Goal: Task Accomplishment & Management: Manage account settings

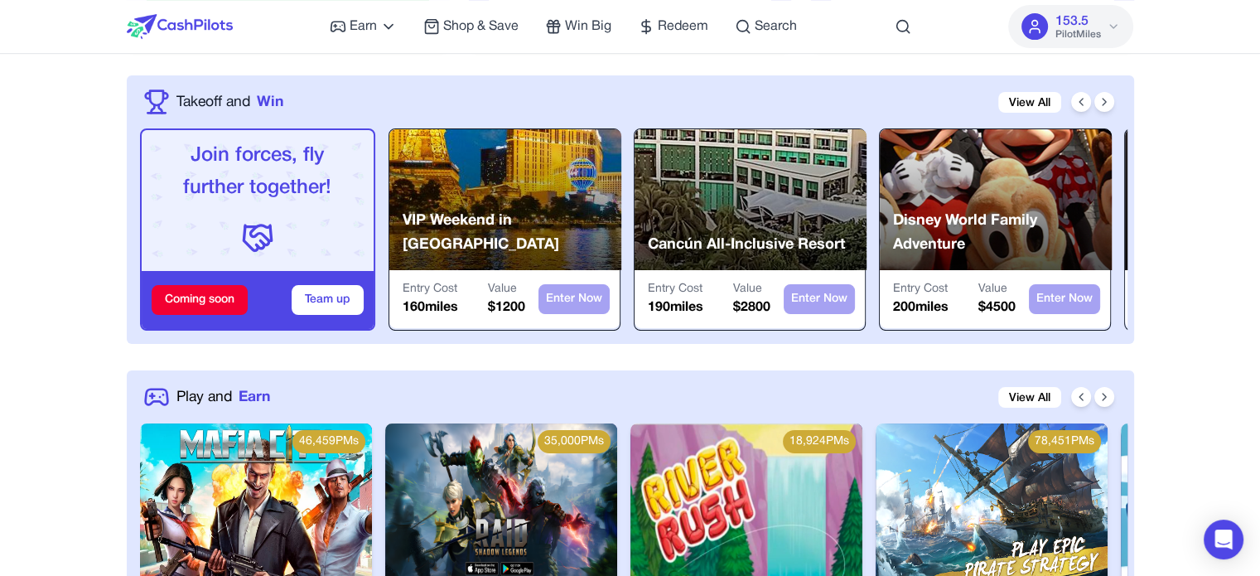
scroll to position [580, 0]
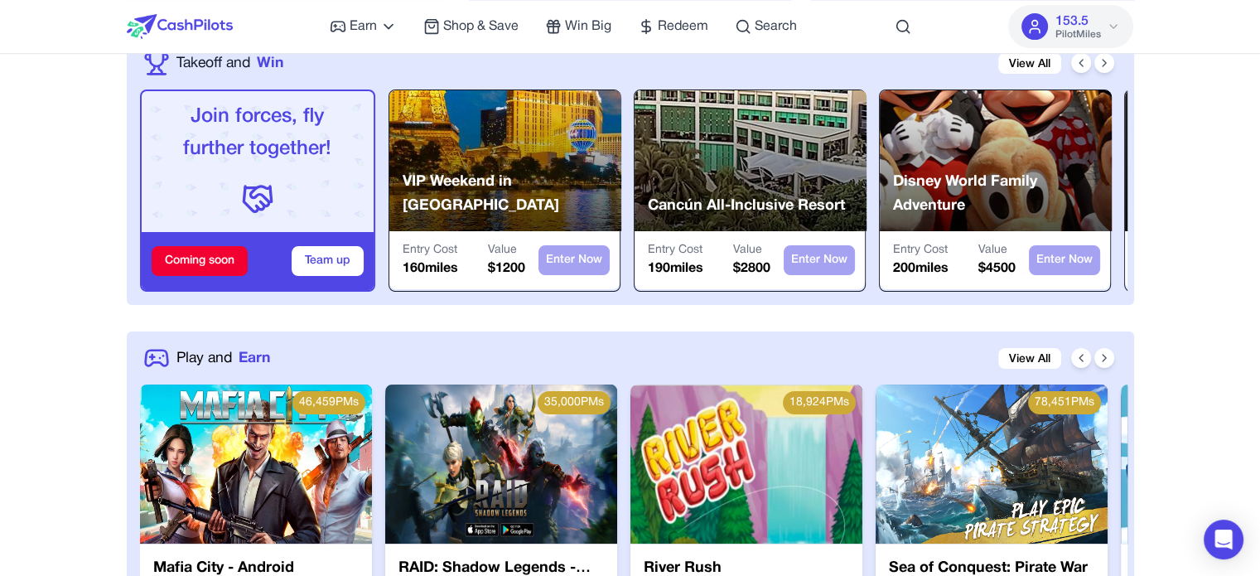
click at [513, 453] on img at bounding box center [501, 463] width 232 height 159
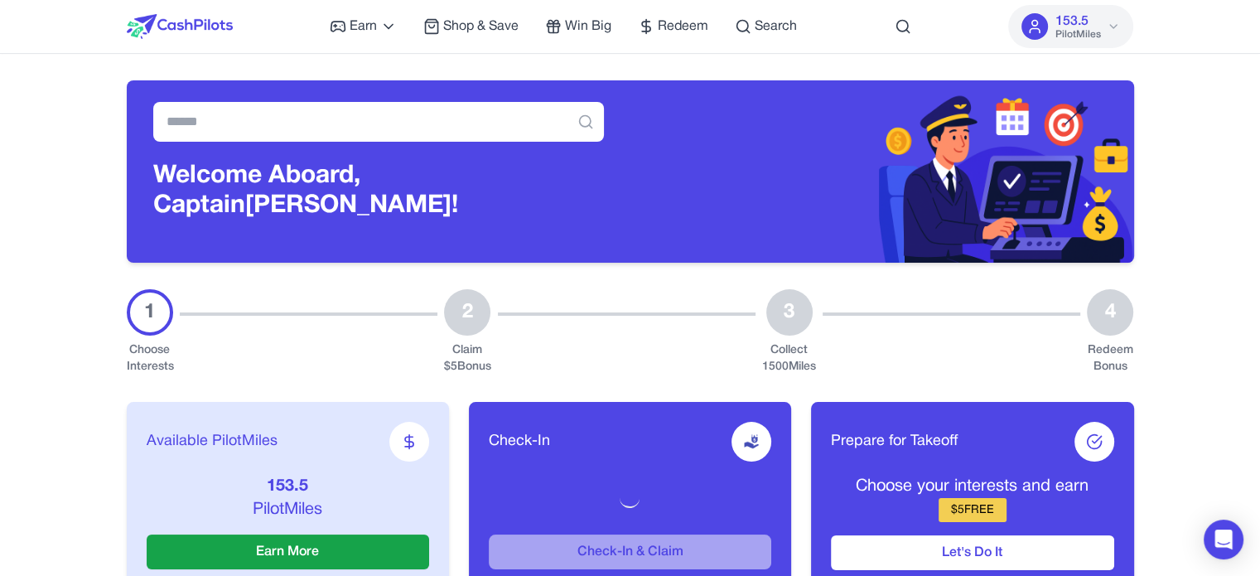
scroll to position [788, 0]
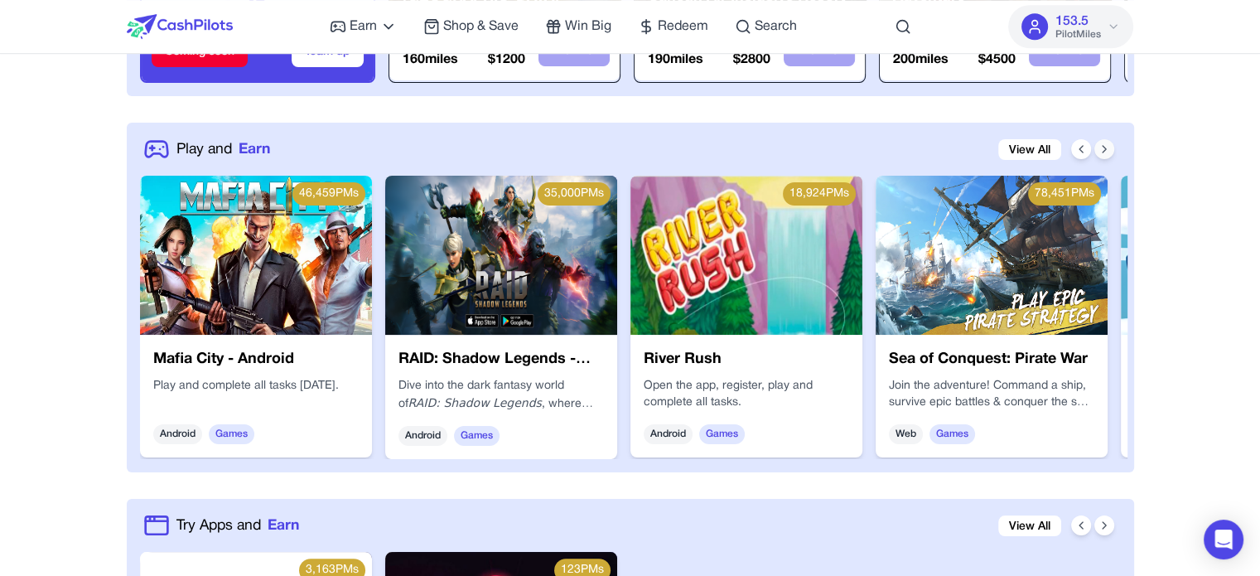
click at [1101, 149] on icon at bounding box center [1103, 148] width 13 height 13
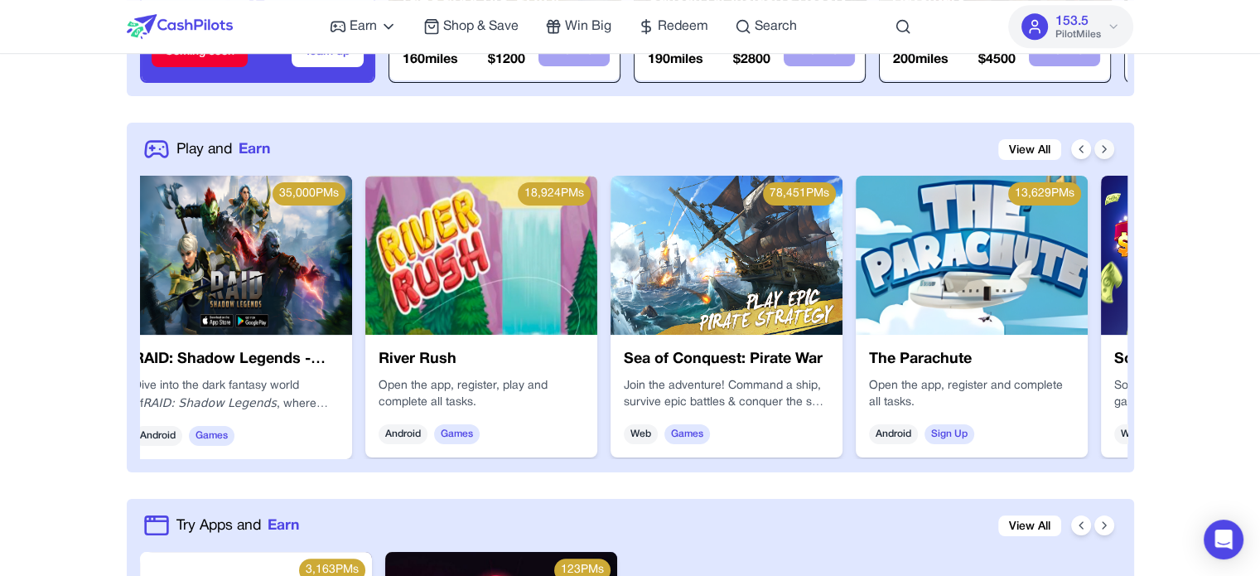
click at [1101, 149] on icon at bounding box center [1103, 148] width 13 height 13
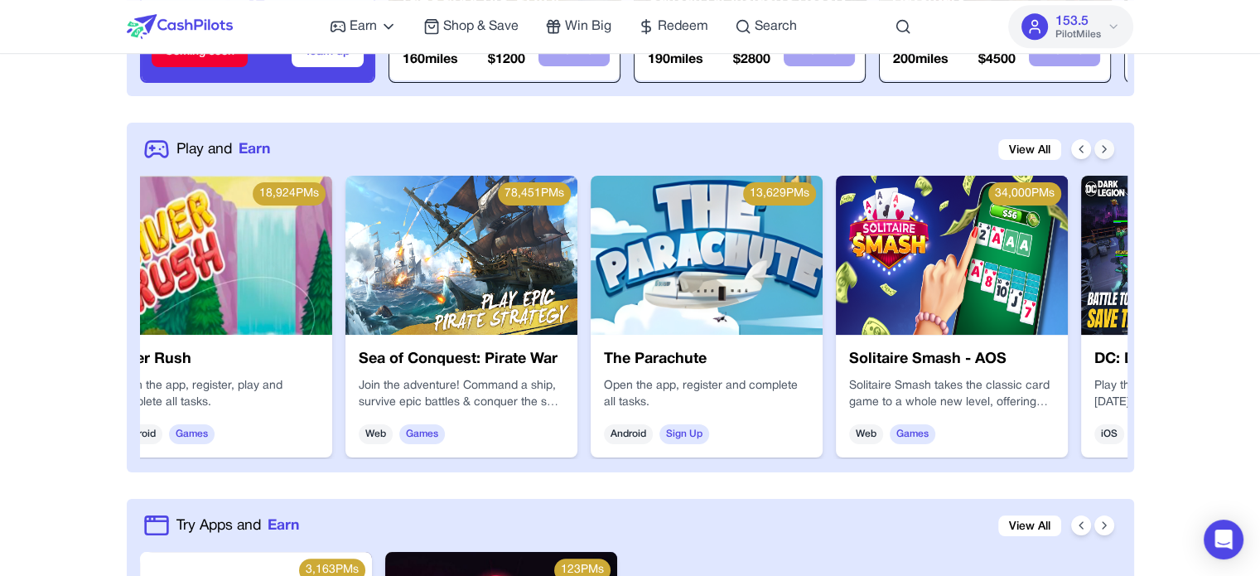
click at [1101, 149] on icon at bounding box center [1103, 148] width 13 height 13
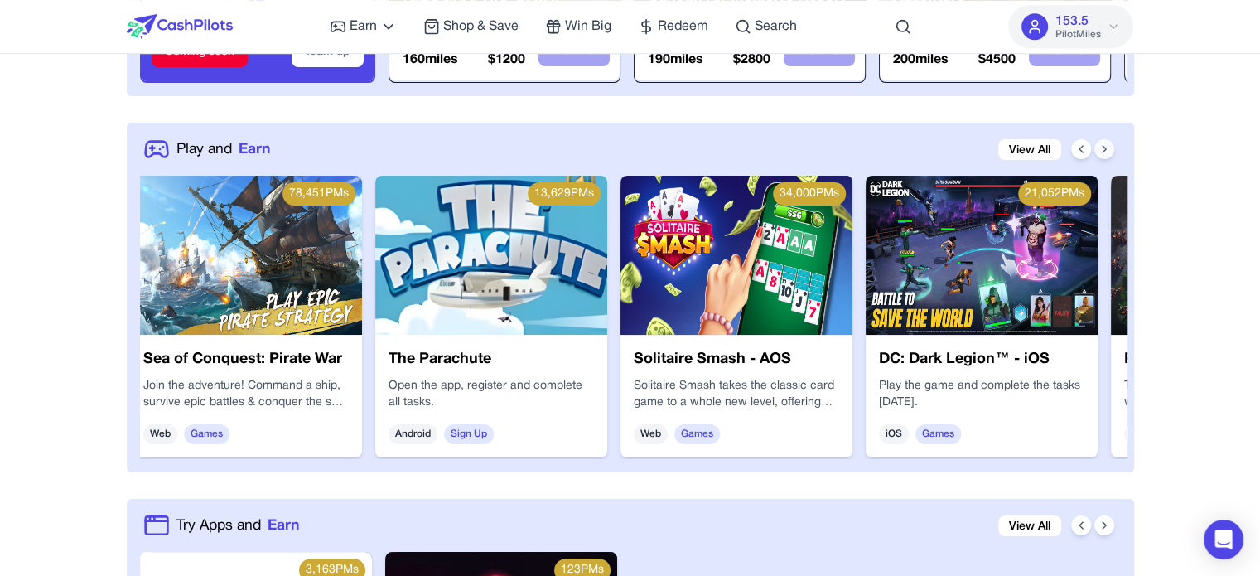
scroll to position [0, 795]
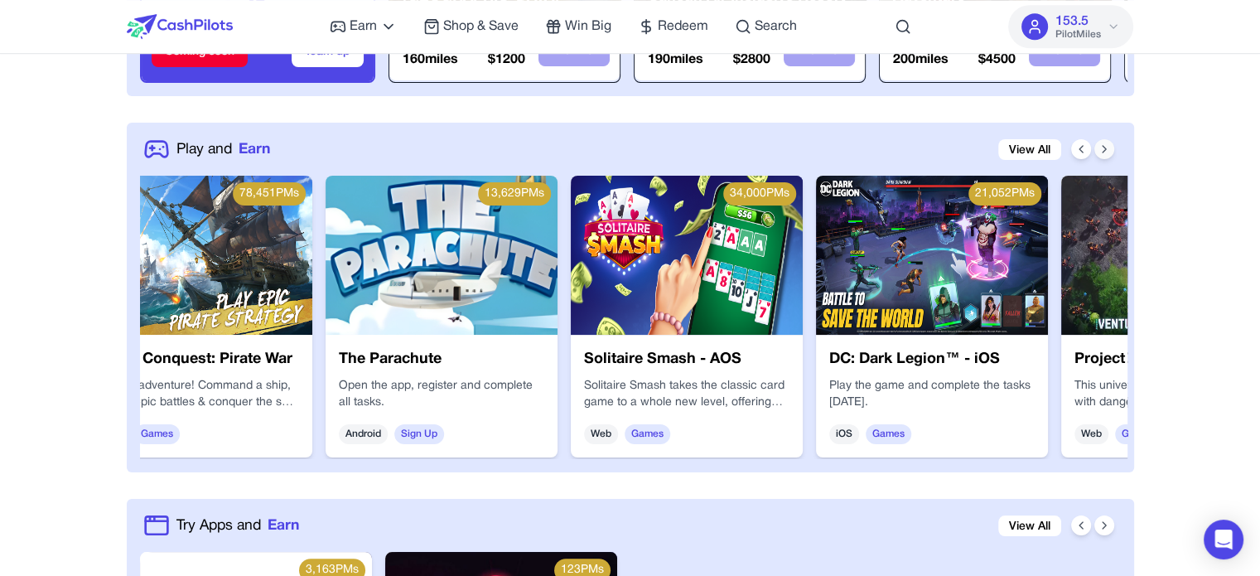
click at [1101, 149] on icon at bounding box center [1103, 148] width 13 height 13
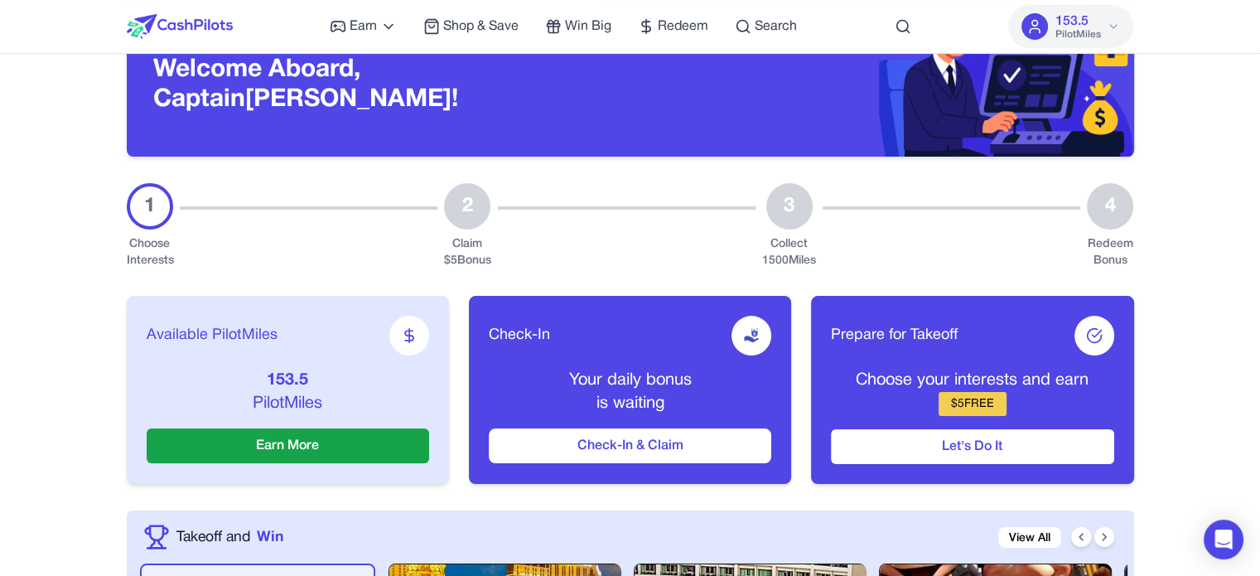
scroll to position [0, 0]
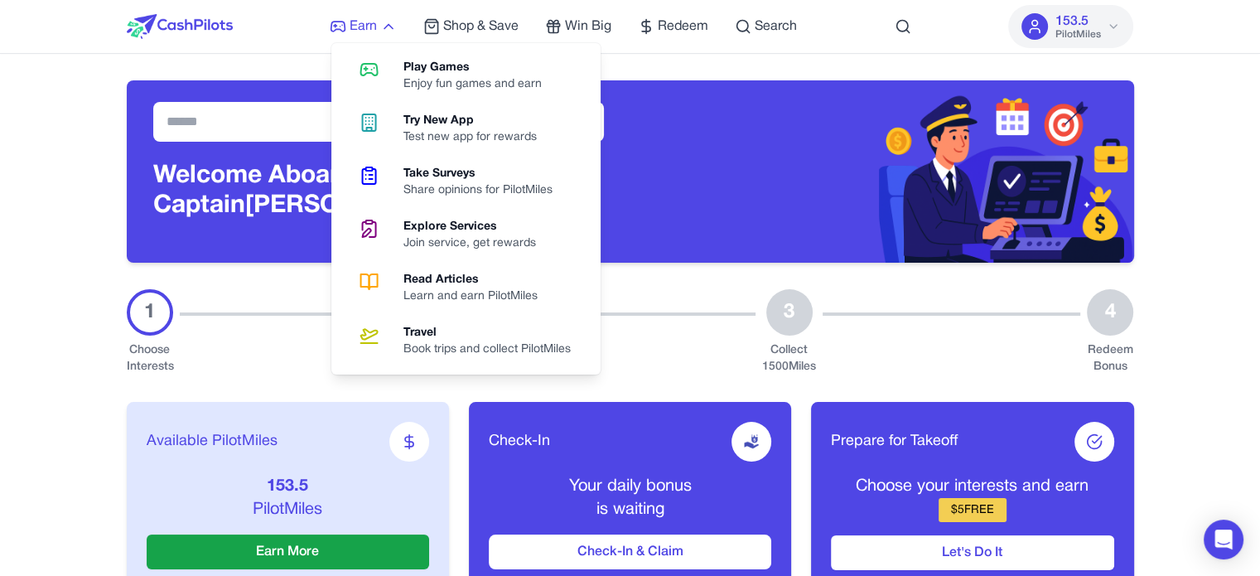
click at [342, 26] on icon at bounding box center [338, 26] width 17 height 17
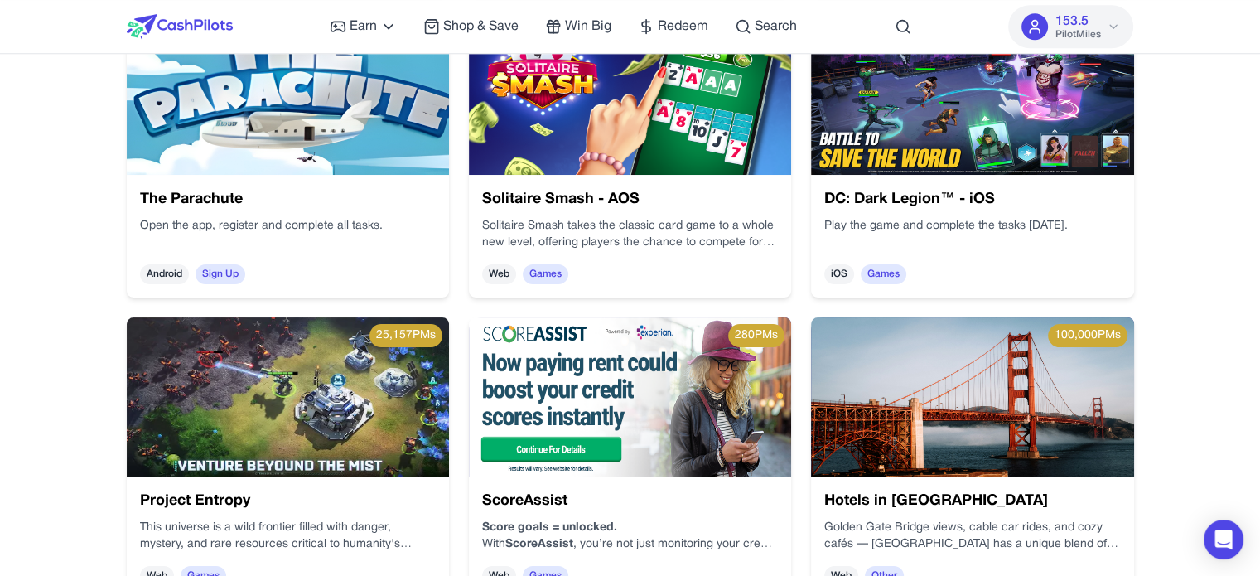
scroll to position [1242, 0]
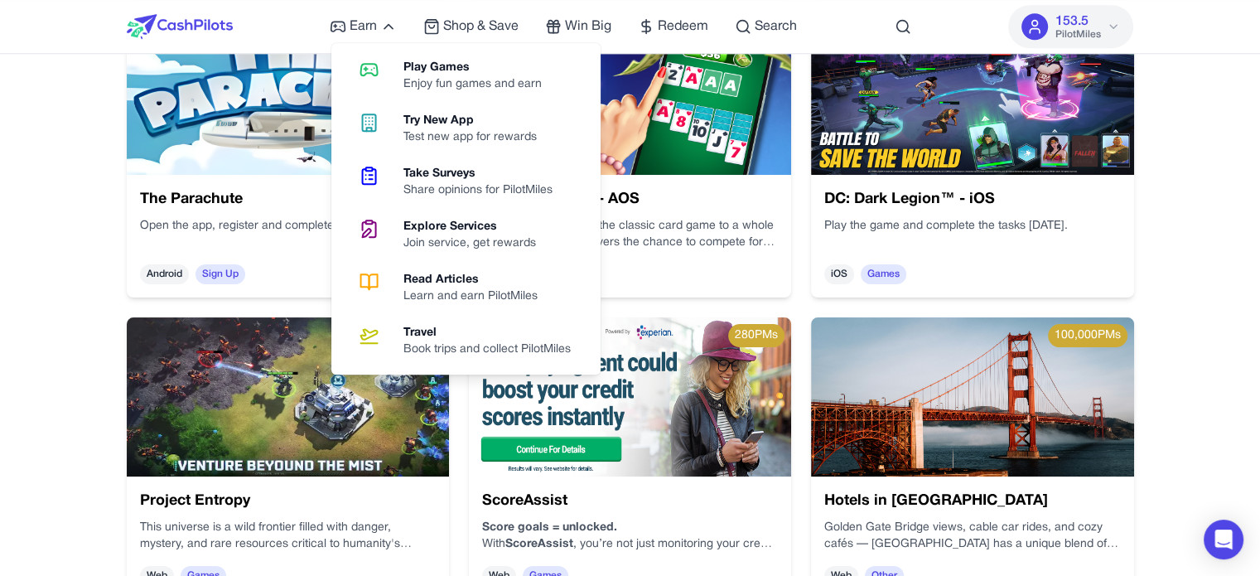
click at [429, 243] on div "Join service, get rewards" at bounding box center [476, 243] width 146 height 17
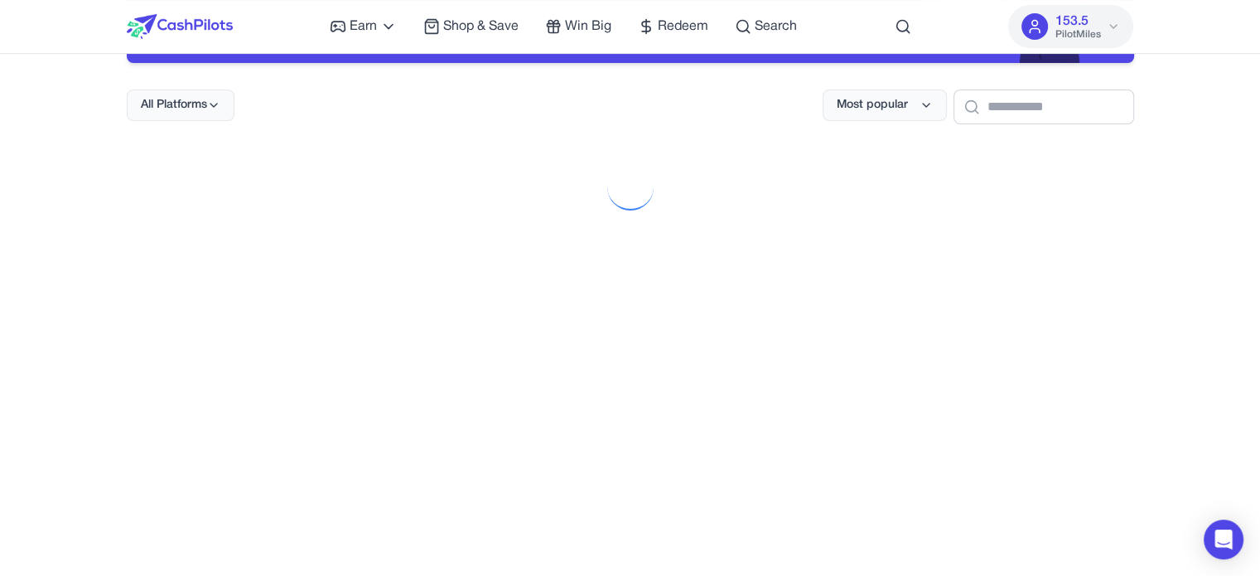
scroll to position [248, 0]
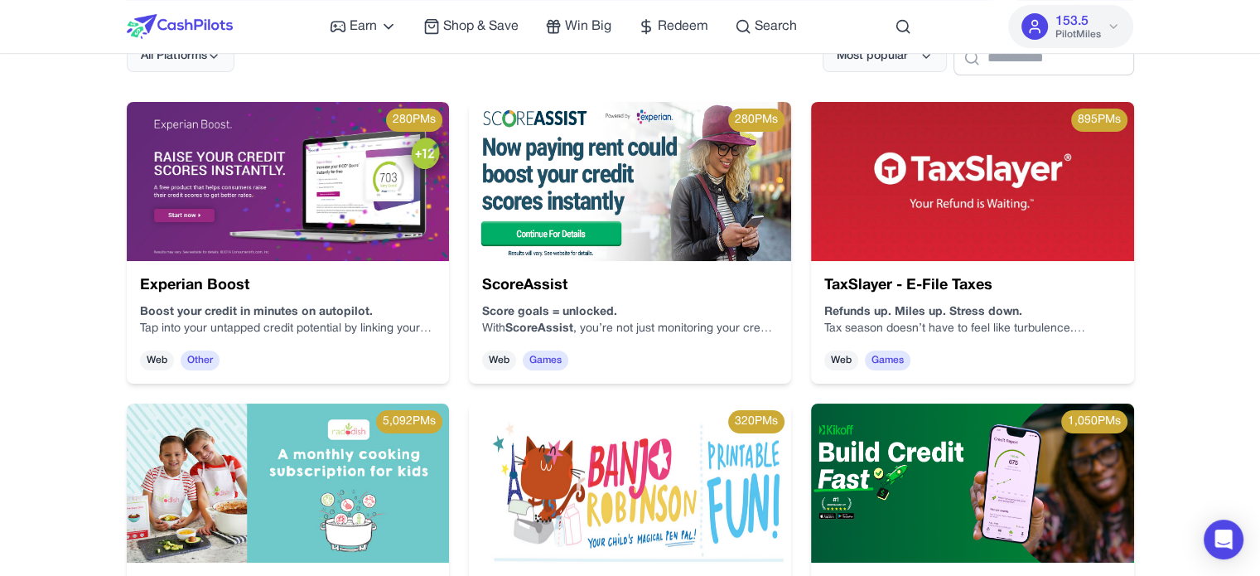
click at [492, 31] on span "Shop & Save" at bounding box center [480, 27] width 75 height 20
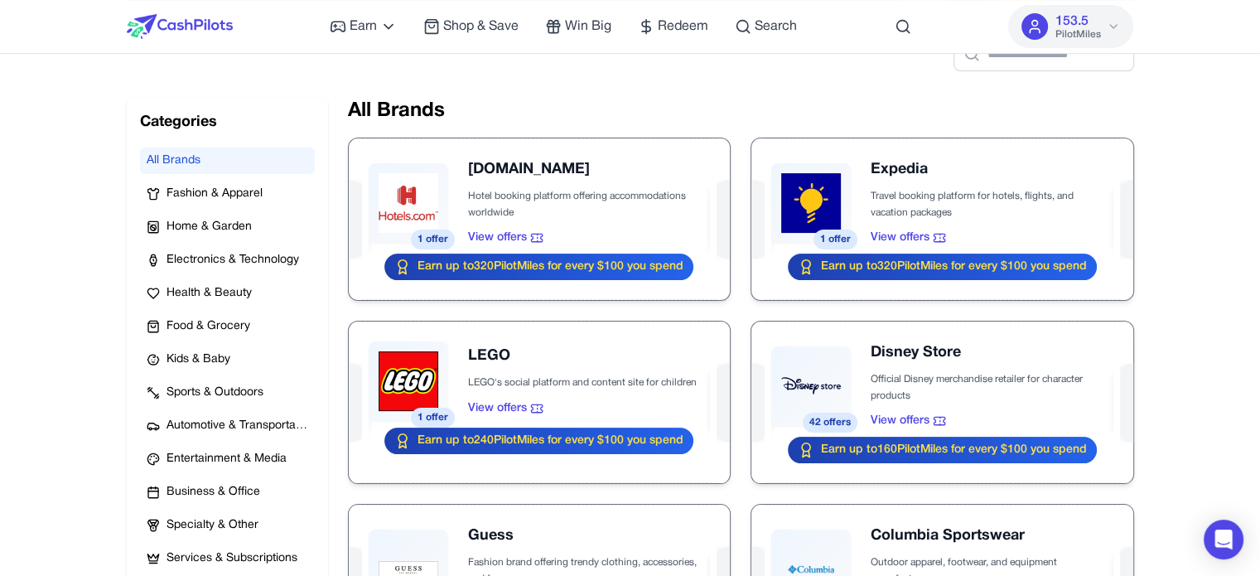
scroll to position [166, 0]
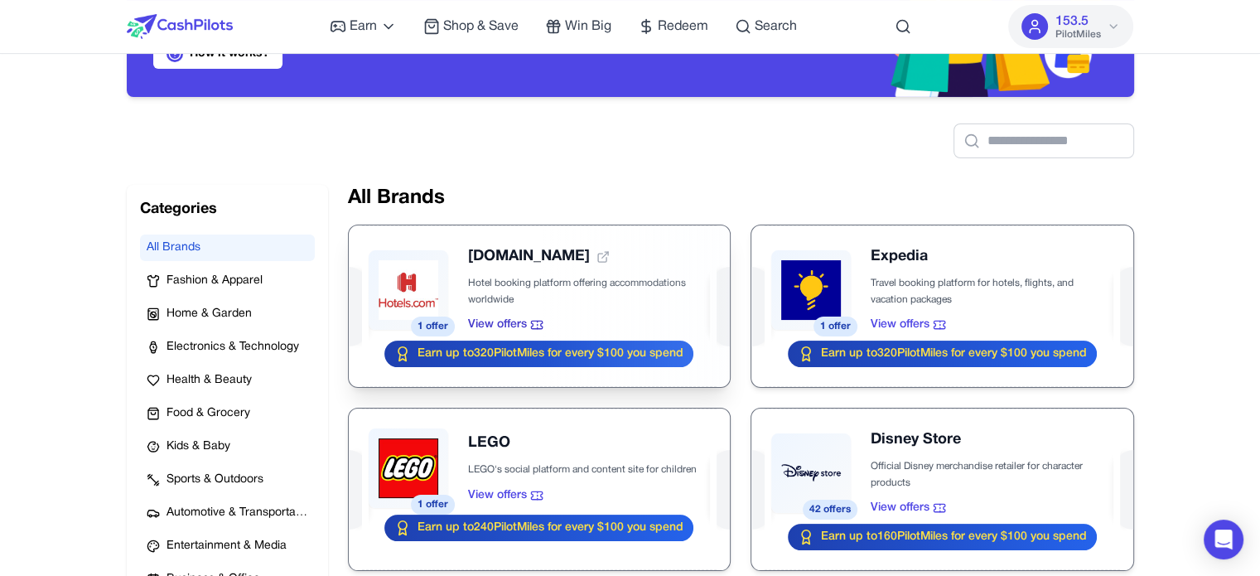
click at [600, 296] on div at bounding box center [539, 305] width 381 height 161
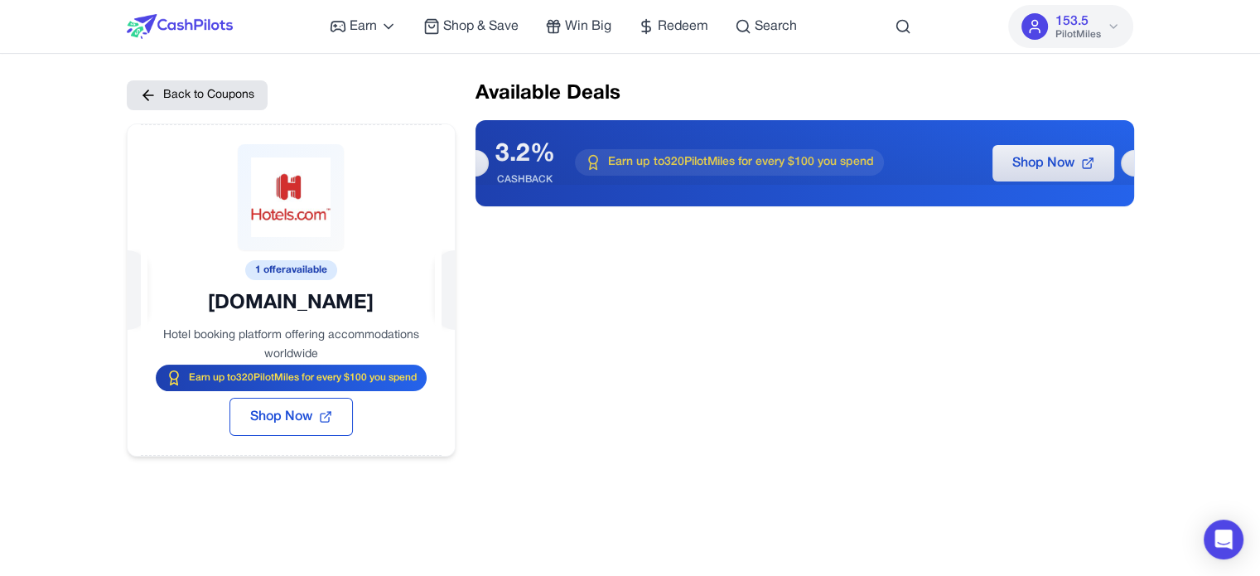
scroll to position [435, 0]
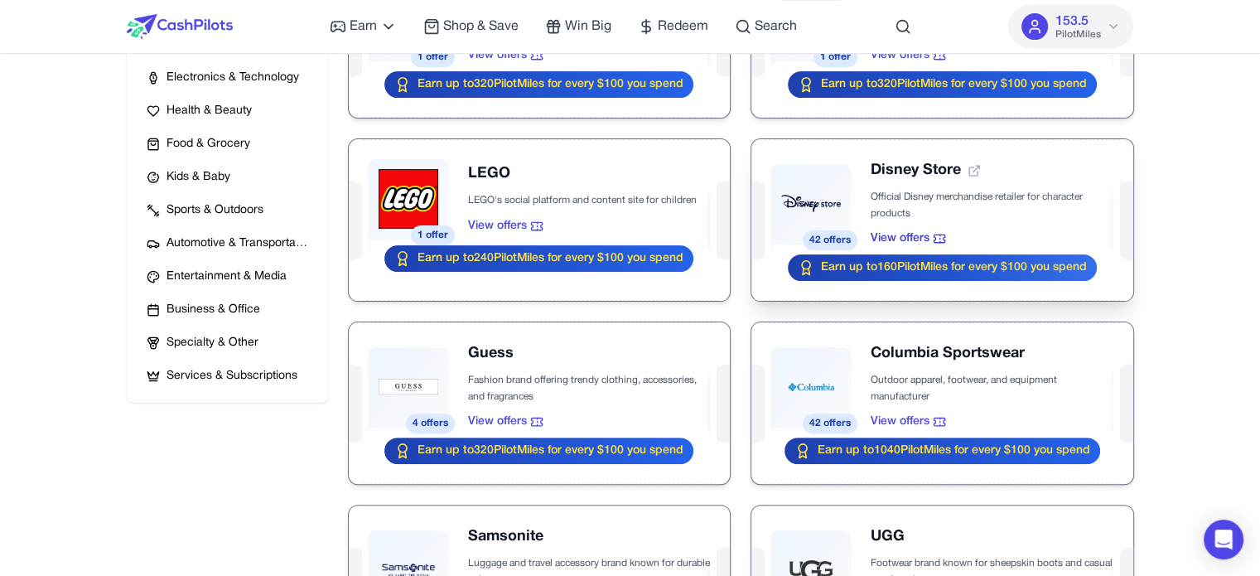
click at [921, 191] on div at bounding box center [941, 219] width 381 height 161
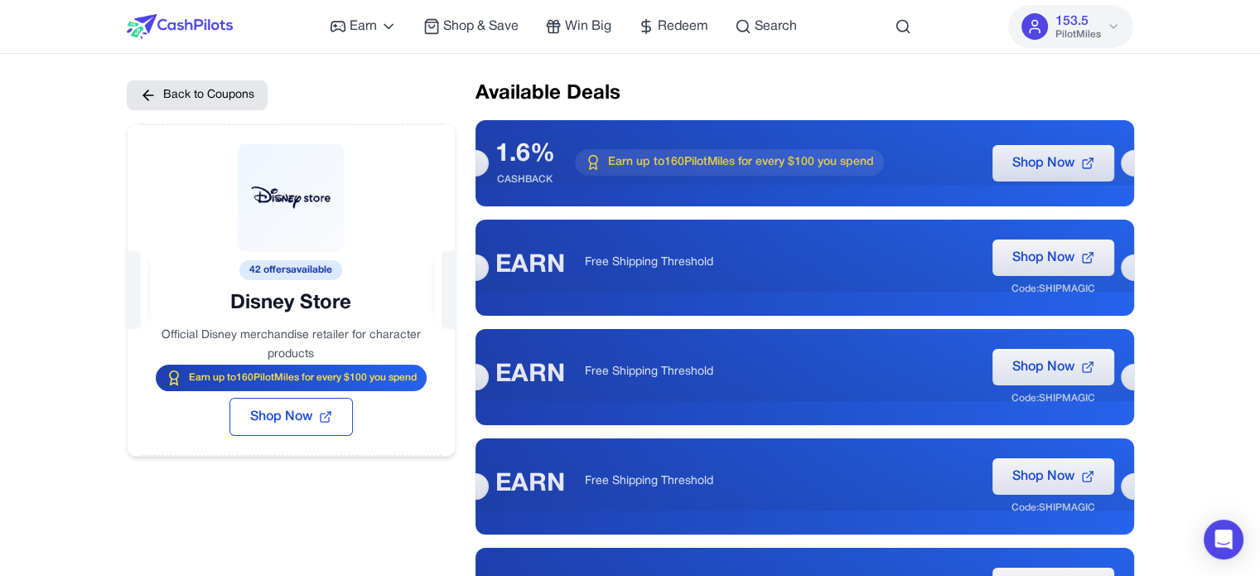
click at [920, 89] on h2 "Available Deals" at bounding box center [804, 93] width 658 height 27
click at [1122, 13] on button "153.5 PilotMiles" at bounding box center [1070, 26] width 125 height 43
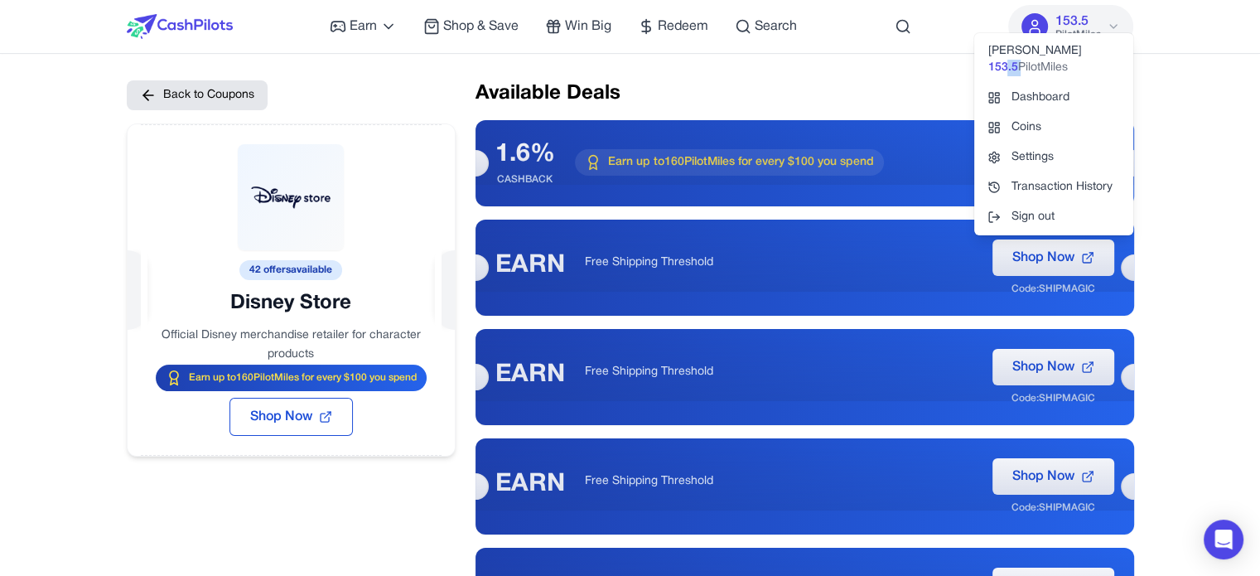
drag, startPoint x: 1007, startPoint y: 65, endPoint x: 1016, endPoint y: 64, distance: 9.3
click at [1016, 64] on div "153.5 PilotMiles" at bounding box center [1053, 68] width 133 height 17
click at [1017, 64] on span "PilotMiles" at bounding box center [1042, 68] width 50 height 17
drag, startPoint x: 1016, startPoint y: 65, endPoint x: 1004, endPoint y: 68, distance: 12.9
click at [1004, 68] on div "153.5 PilotMiles" at bounding box center [1053, 68] width 133 height 17
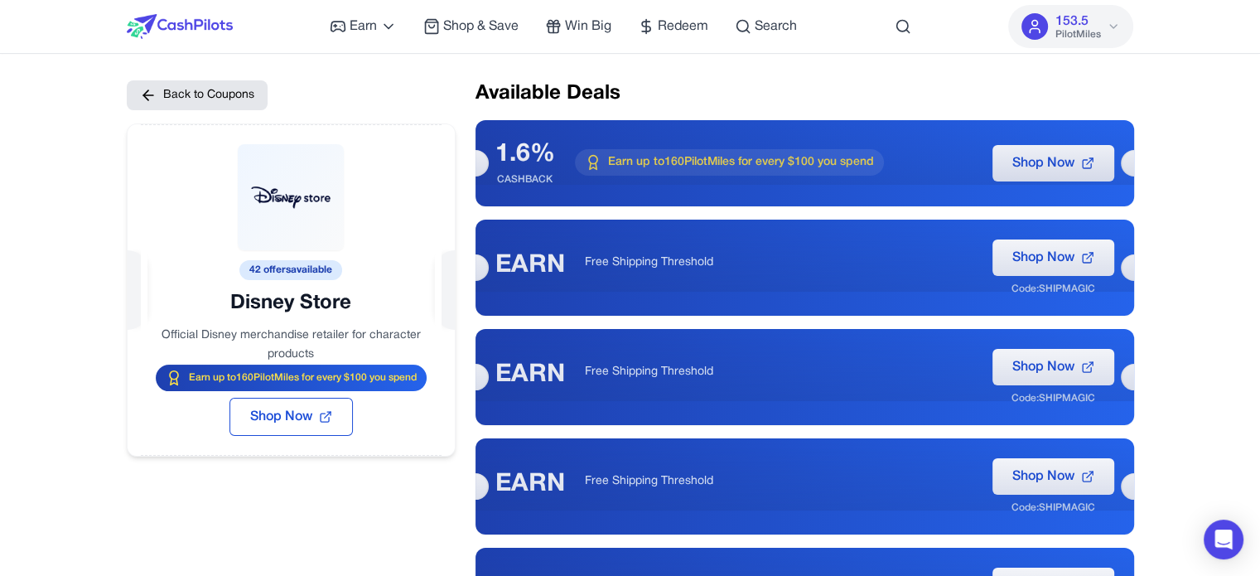
click at [1095, 22] on div "153.5 PilotMiles" at bounding box center [1077, 27] width 46 height 30
click at [1125, 16] on button "153.5 PilotMiles" at bounding box center [1070, 26] width 125 height 43
click at [1167, 44] on nav "Earn Play Games Enjoy fun games and earn Try New App Test new app for rewards T…" at bounding box center [630, 27] width 1260 height 54
click at [749, 99] on h2 "Available Deals" at bounding box center [804, 93] width 658 height 27
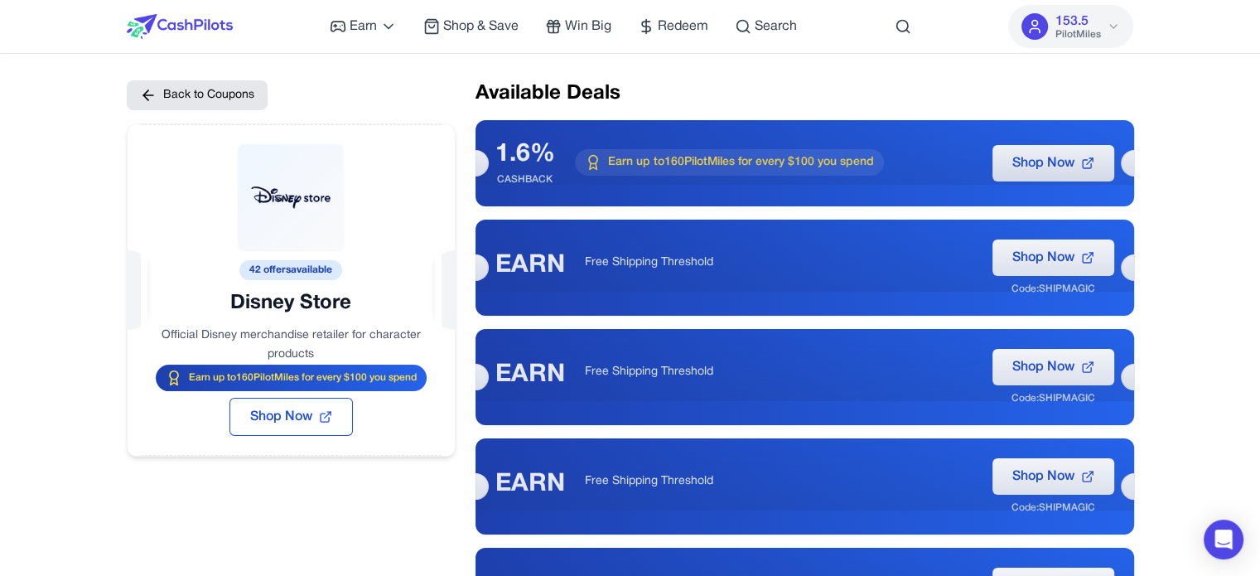
click at [1087, 24] on span "153.5" at bounding box center [1070, 22] width 33 height 20
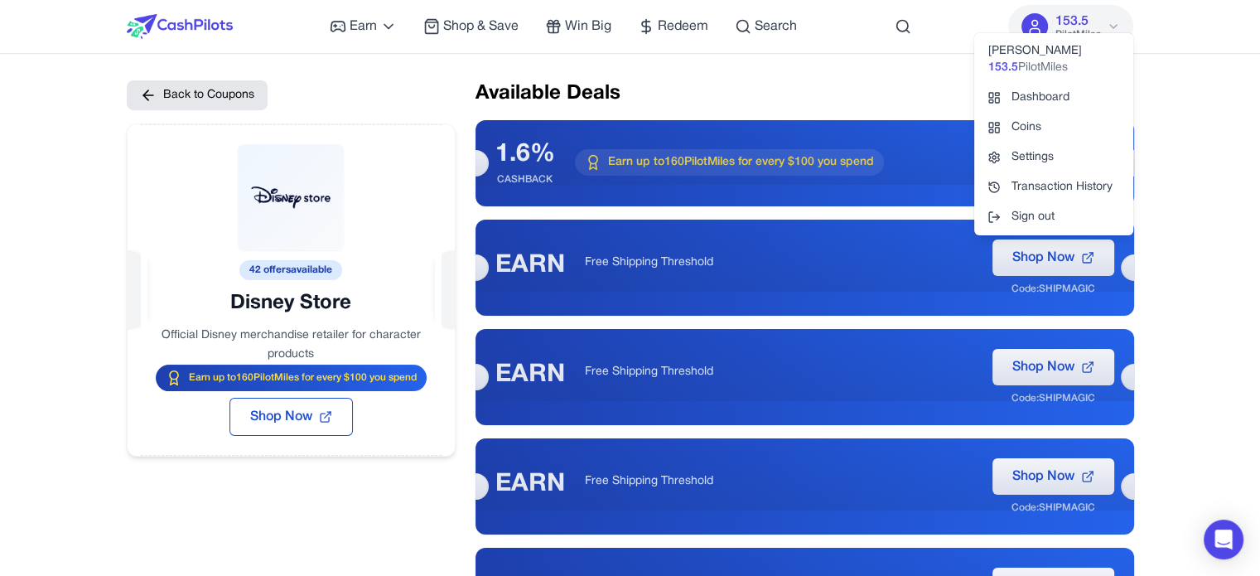
click at [1105, 17] on button "153.5 PilotMiles" at bounding box center [1070, 26] width 125 height 43
click at [1196, 36] on nav "Earn Play Games Enjoy fun games and earn Try New App Test new app for rewards T…" at bounding box center [630, 27] width 1260 height 54
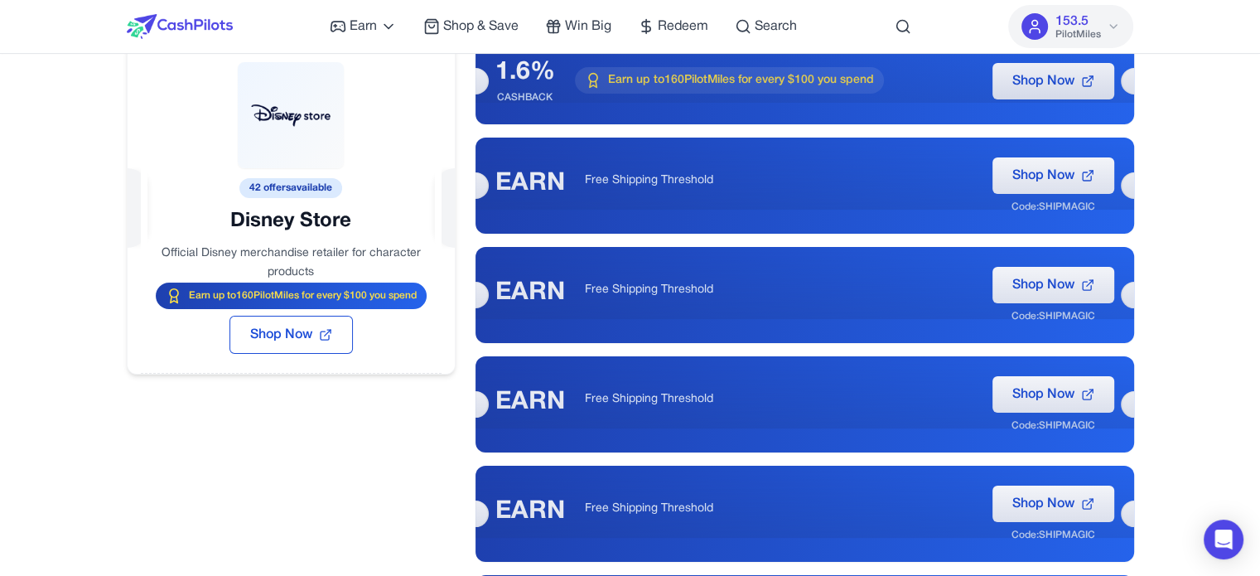
scroll to position [248, 0]
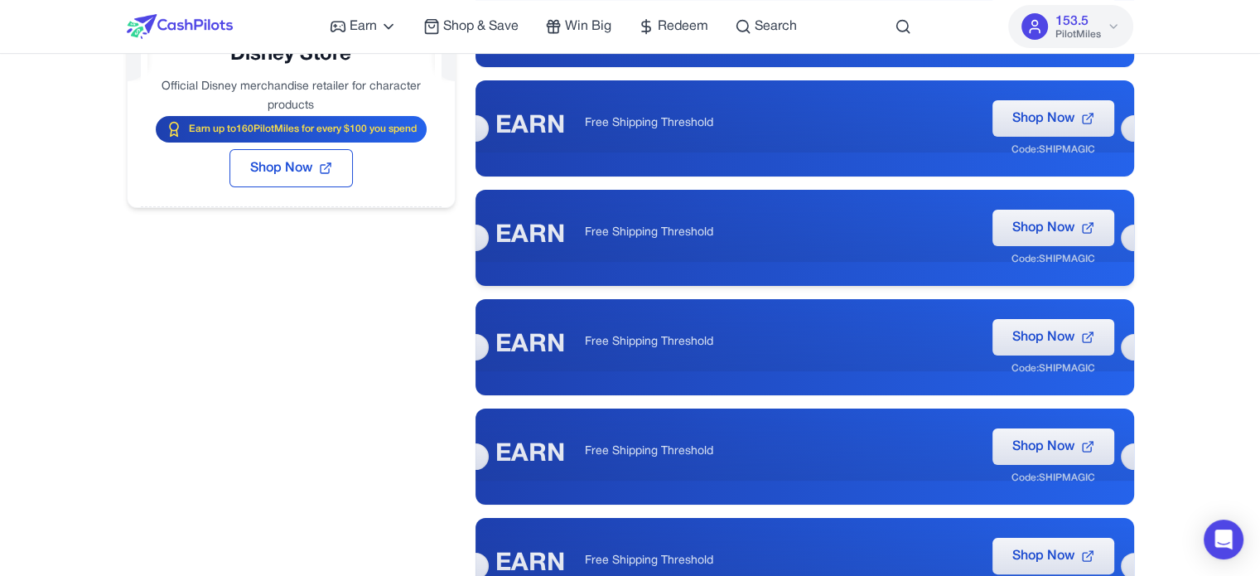
click at [641, 229] on p "Free Shipping Threshold" at bounding box center [779, 232] width 388 height 17
click at [619, 335] on p "Free Shipping Threshold" at bounding box center [779, 342] width 388 height 17
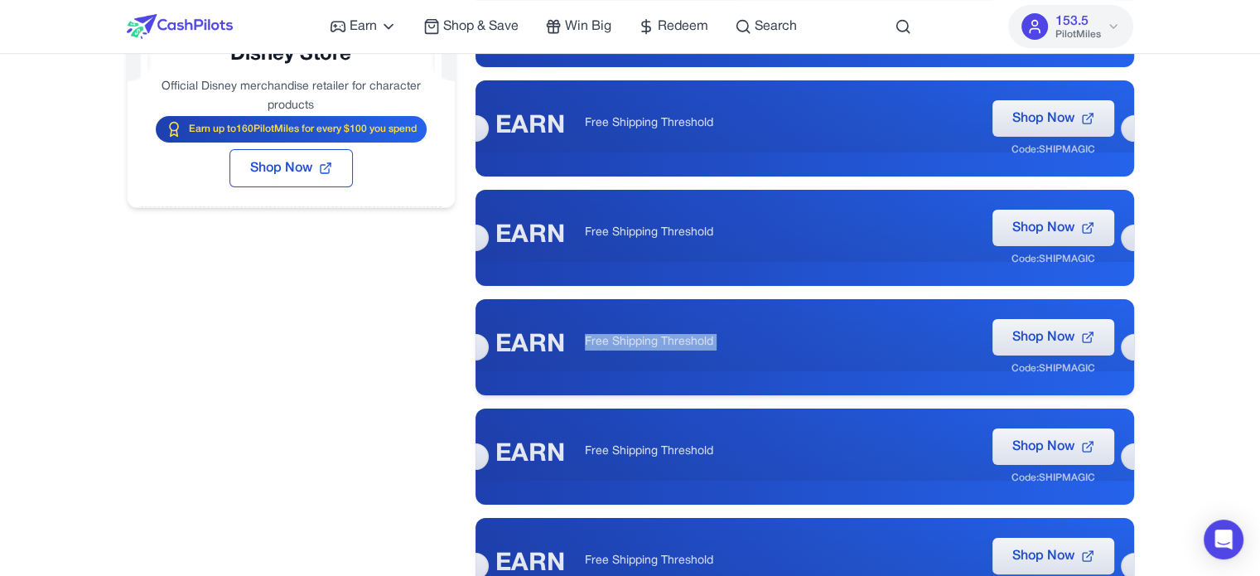
click at [619, 335] on p "Free Shipping Threshold" at bounding box center [779, 342] width 388 height 17
click at [624, 447] on p "Free Shipping Threshold" at bounding box center [779, 451] width 388 height 17
click at [616, 561] on p "Free Shipping Threshold" at bounding box center [779, 560] width 388 height 17
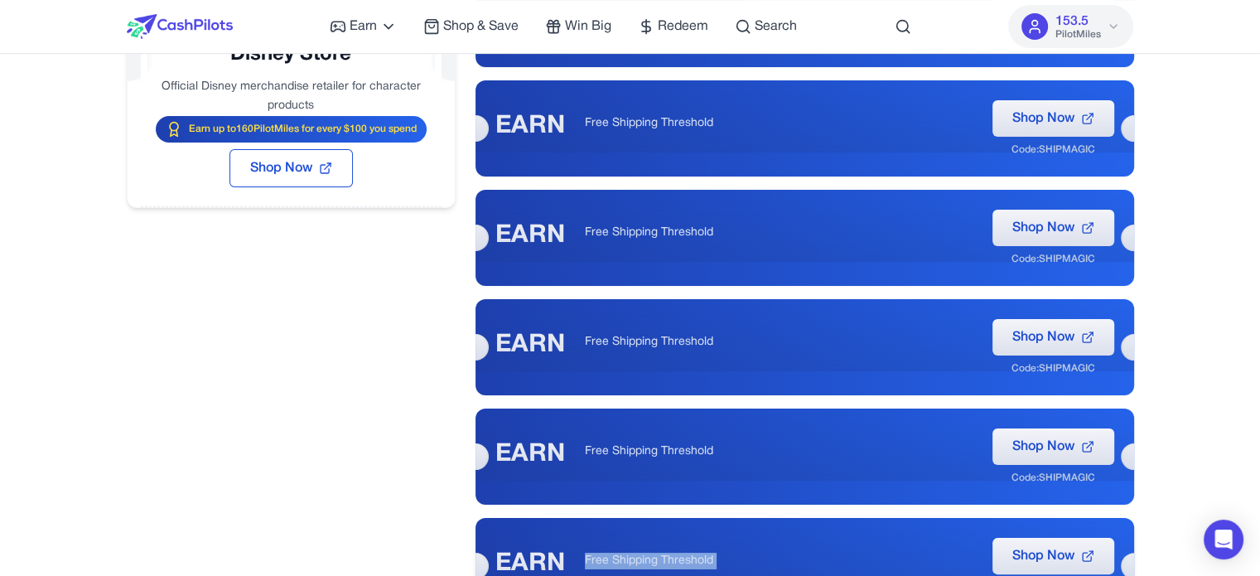
click at [616, 561] on p "Free Shipping Threshold" at bounding box center [779, 560] width 388 height 17
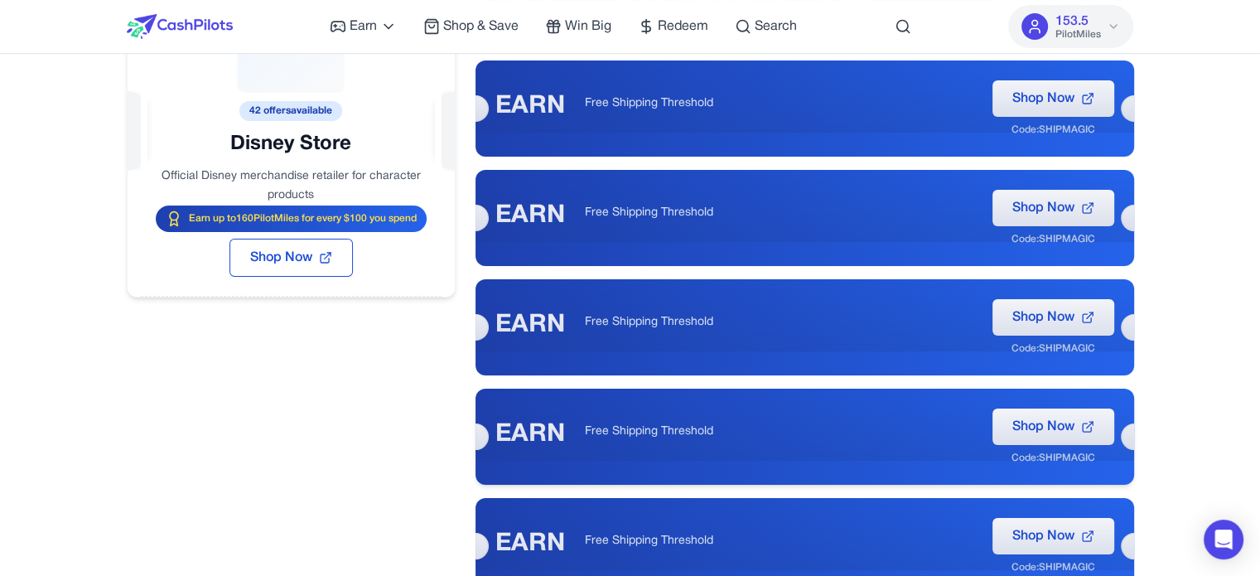
scroll to position [0, 0]
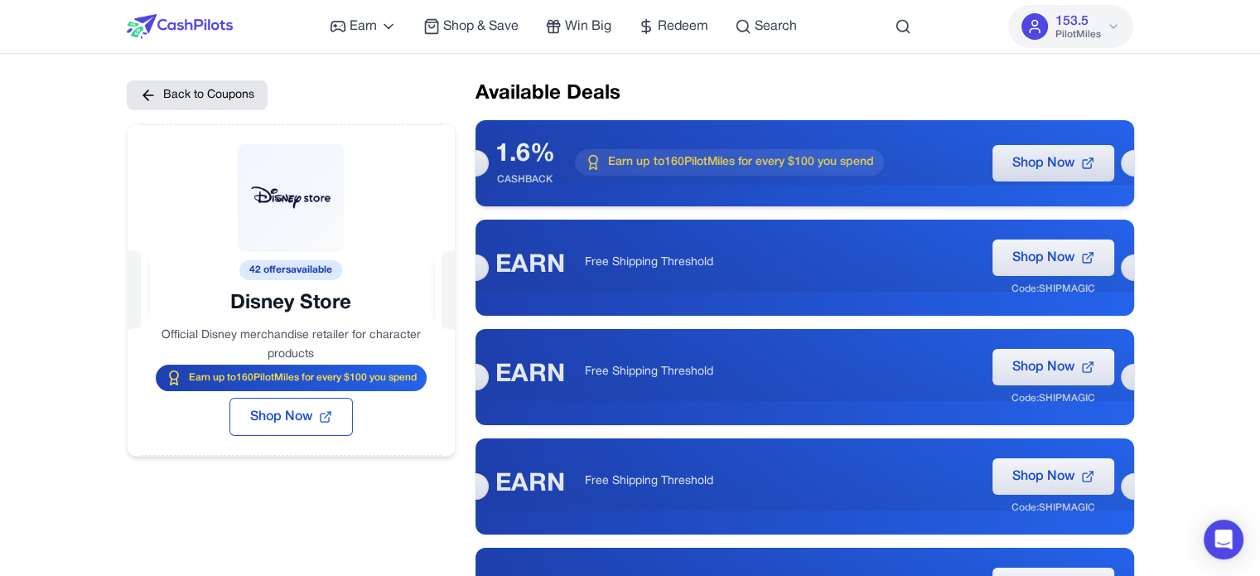
click at [725, 158] on span "Earn up to 160 PilotMiles for every $100 you spend" at bounding box center [741, 162] width 266 height 17
click at [713, 166] on span "Earn up to 160 PilotMiles for every $100 you spend" at bounding box center [741, 162] width 266 height 17
drag, startPoint x: 588, startPoint y: 159, endPoint x: 884, endPoint y: 165, distance: 296.5
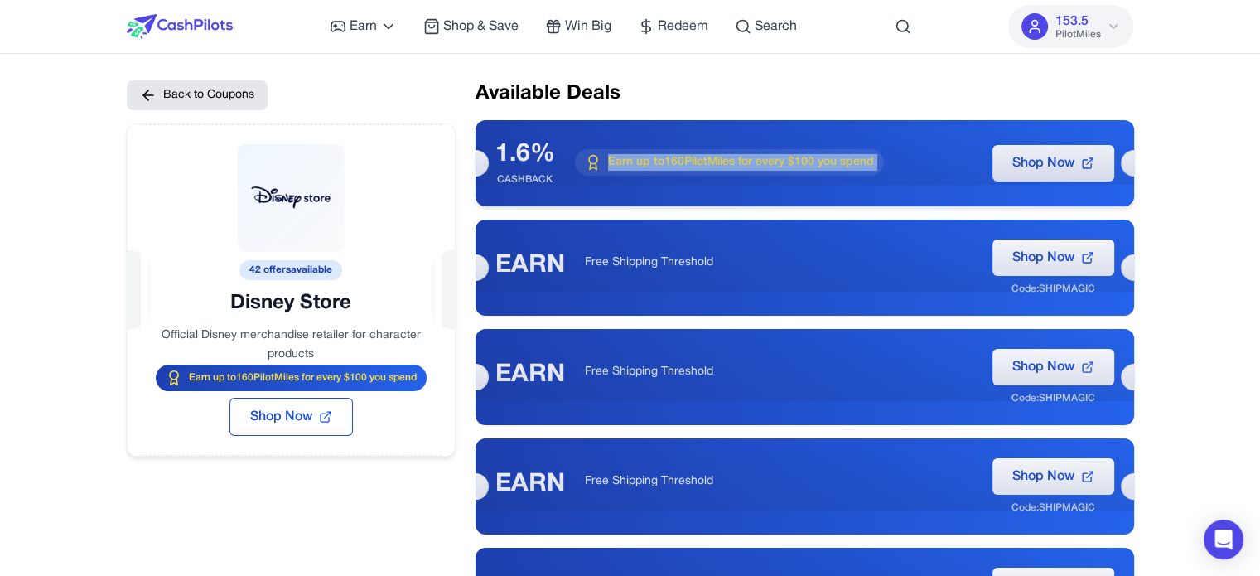
click at [884, 165] on div "Earn up to 160 PilotMiles for every $100 you spend" at bounding box center [729, 162] width 309 height 27
click at [881, 166] on div "Earn up to 160 PilotMiles for every $100 you spend" at bounding box center [729, 162] width 309 height 27
click at [1069, 293] on div "Code: SHIPMAGIC" at bounding box center [1053, 288] width 84 height 13
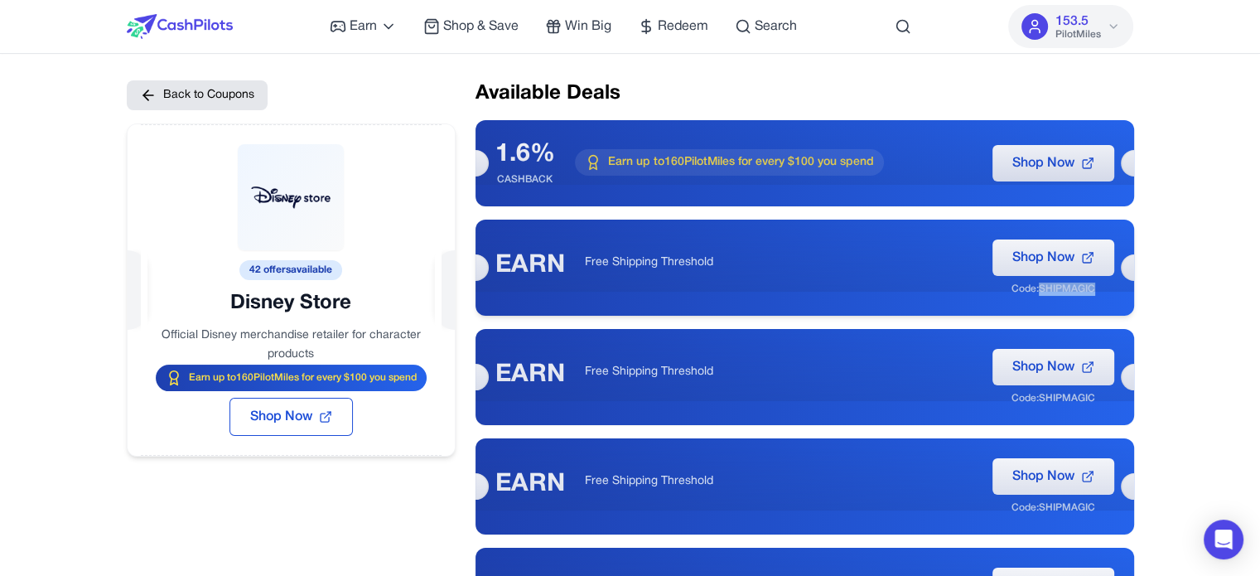
click at [1069, 293] on div "Code: SHIPMAGIC" at bounding box center [1053, 288] width 84 height 13
click at [1052, 282] on div "Code: SHIPMAGIC" at bounding box center [1053, 288] width 84 height 13
click at [1050, 286] on div "Code: SHIPMAGIC" at bounding box center [1053, 288] width 84 height 13
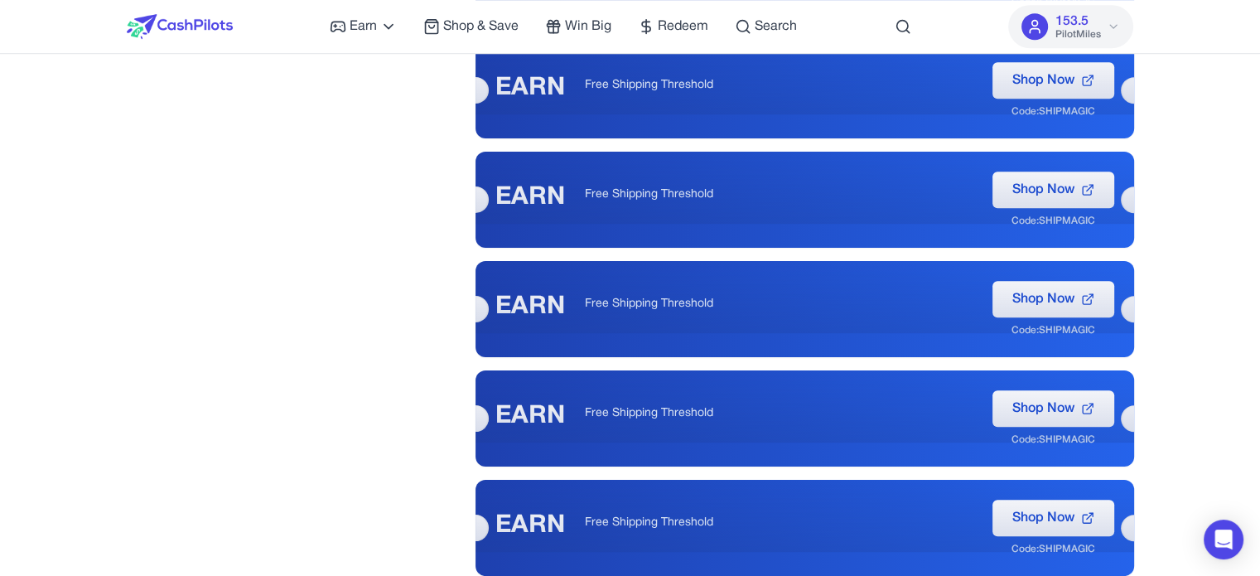
scroll to position [994, 0]
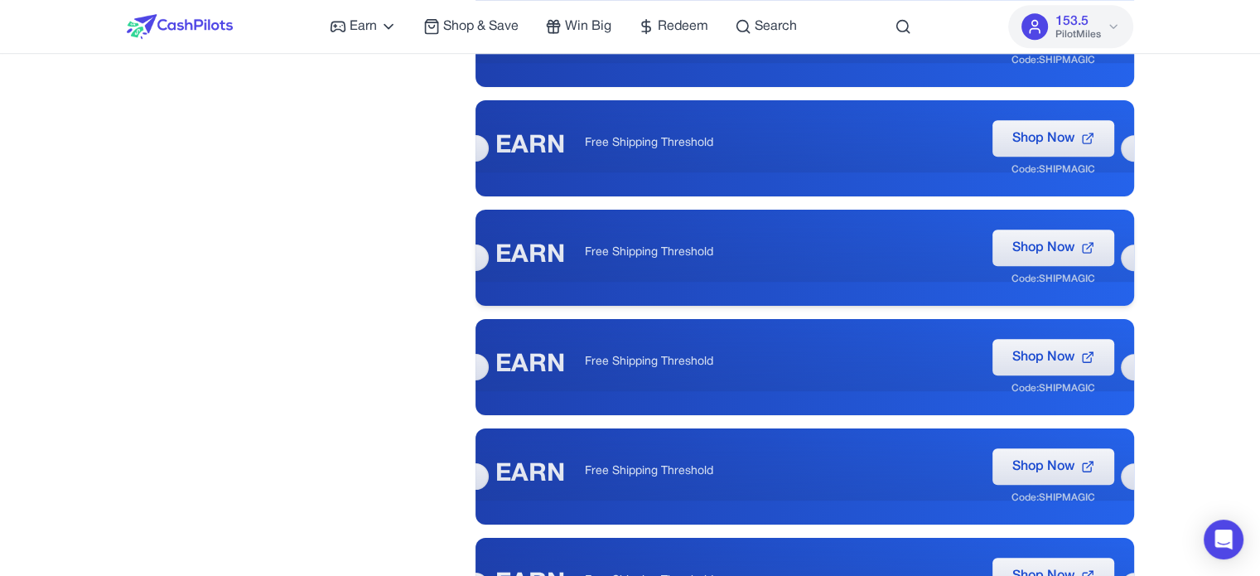
click at [1043, 277] on div "Code: SHIPMAGIC" at bounding box center [1053, 278] width 84 height 13
click at [1043, 275] on div "Code: SHIPMAGIC" at bounding box center [1053, 278] width 84 height 13
click at [1029, 284] on div "Code: SHIPMAGIC" at bounding box center [1053, 278] width 84 height 13
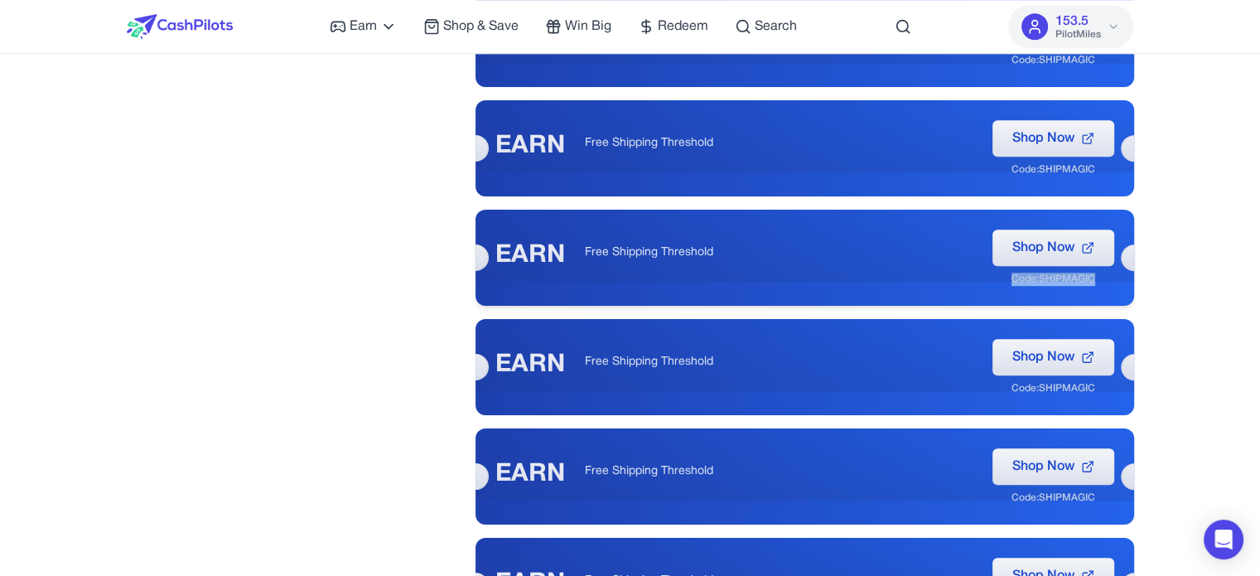
click at [1024, 282] on div "Code: SHIPMAGIC" at bounding box center [1053, 278] width 84 height 13
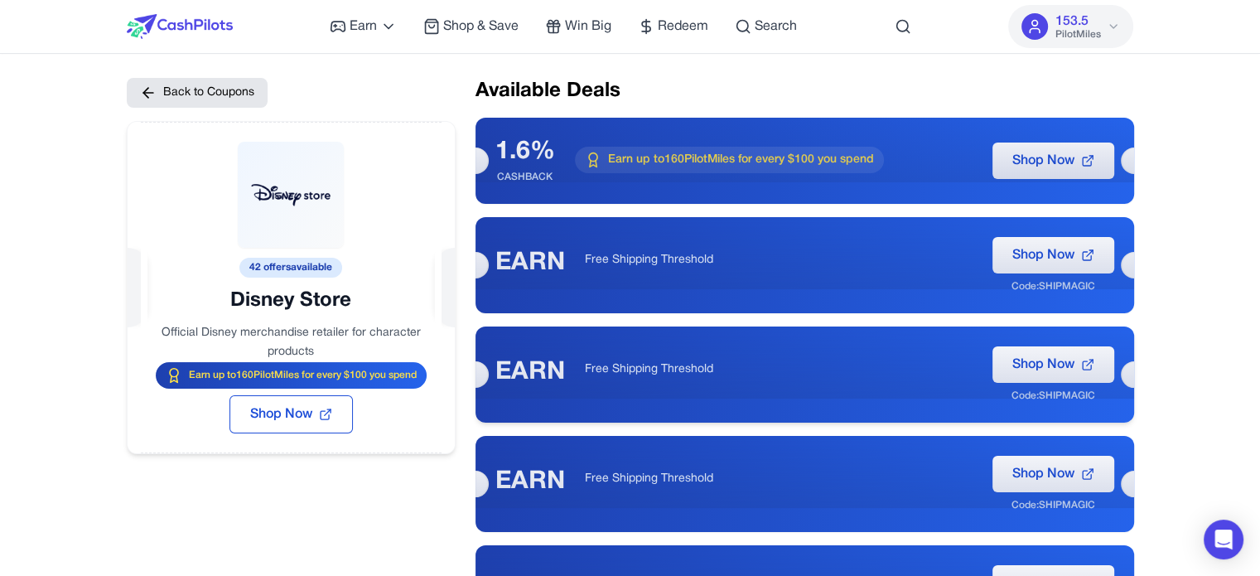
scroll to position [0, 0]
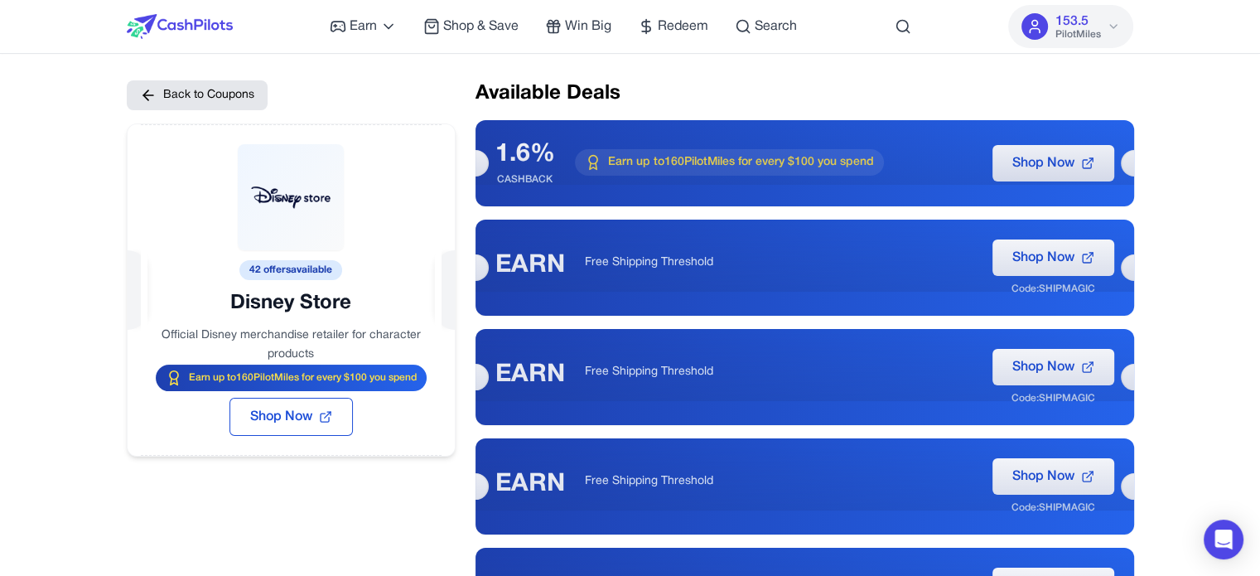
click at [566, 19] on span "Win Big" at bounding box center [588, 27] width 46 height 20
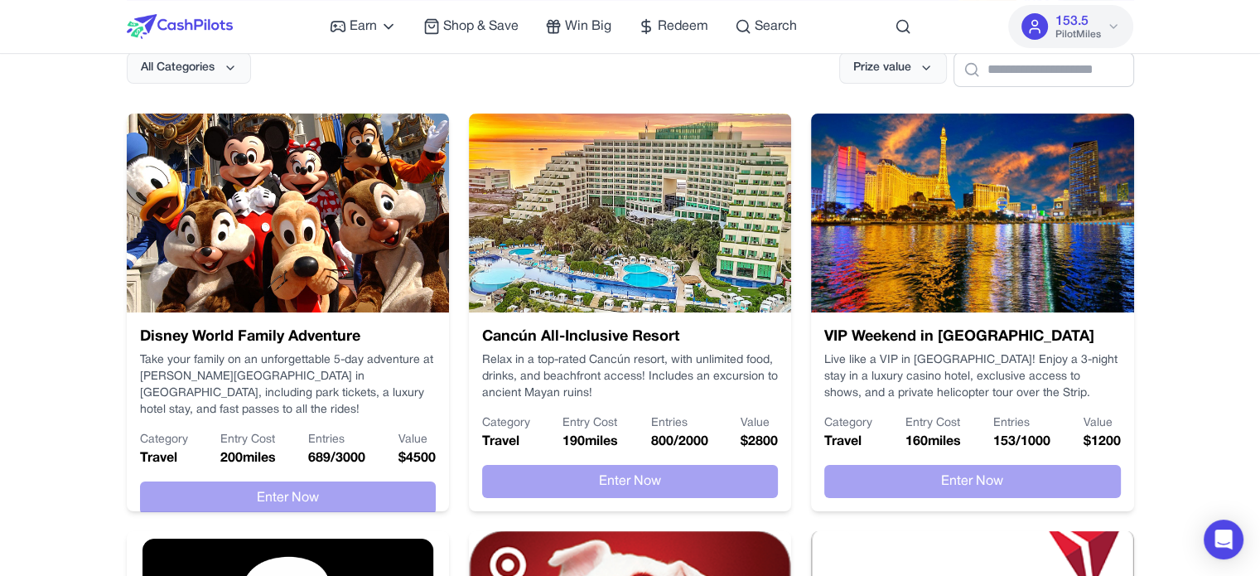
scroll to position [248, 0]
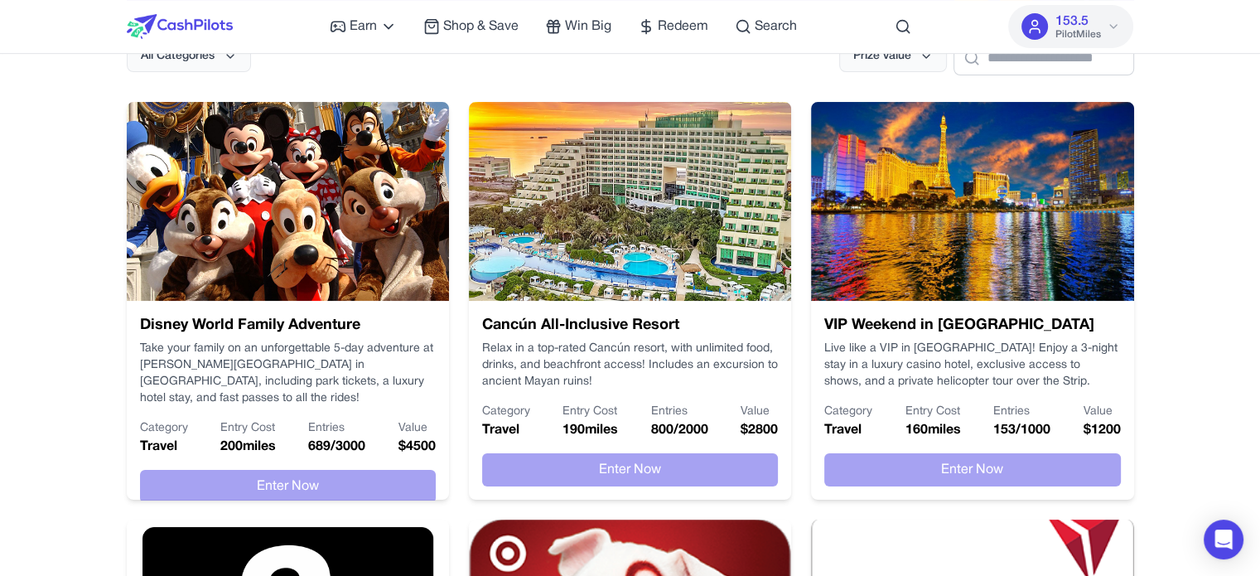
click at [1099, 20] on div "153.5 PilotMiles" at bounding box center [1077, 27] width 46 height 30
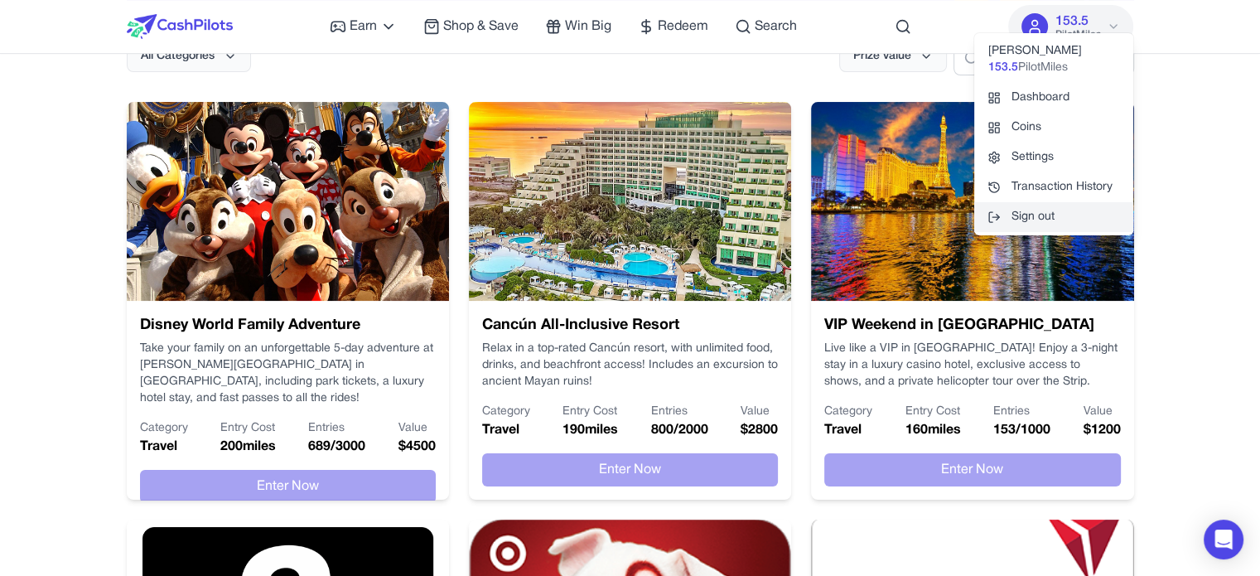
click at [1025, 221] on button "Sign out" at bounding box center [1053, 217] width 159 height 30
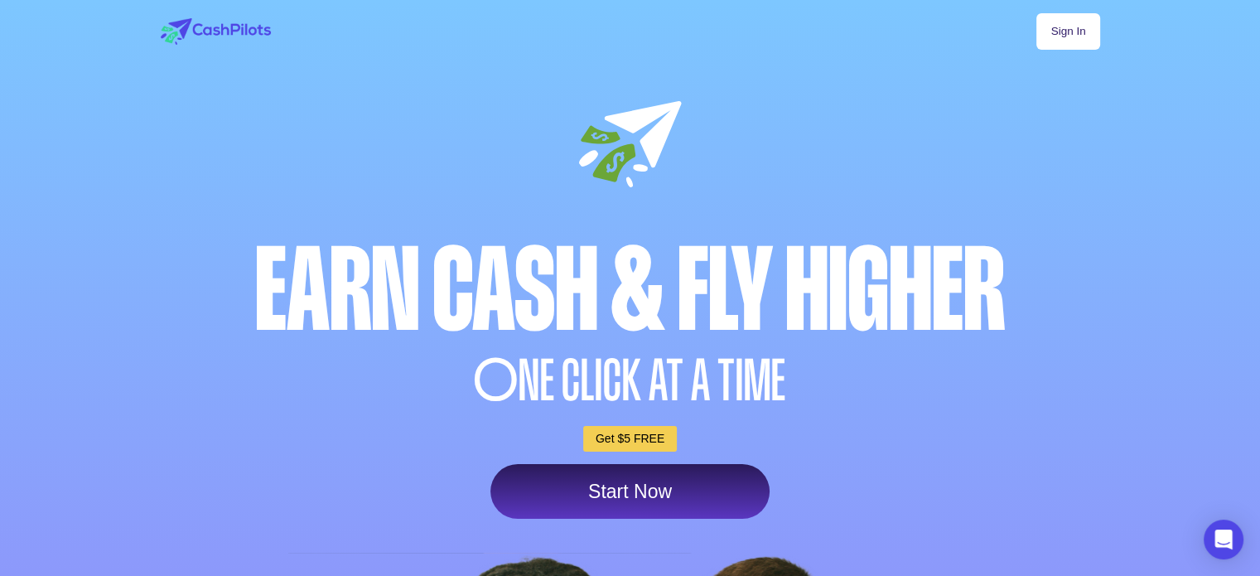
click at [1069, 29] on link "Sign In" at bounding box center [1067, 31] width 63 height 36
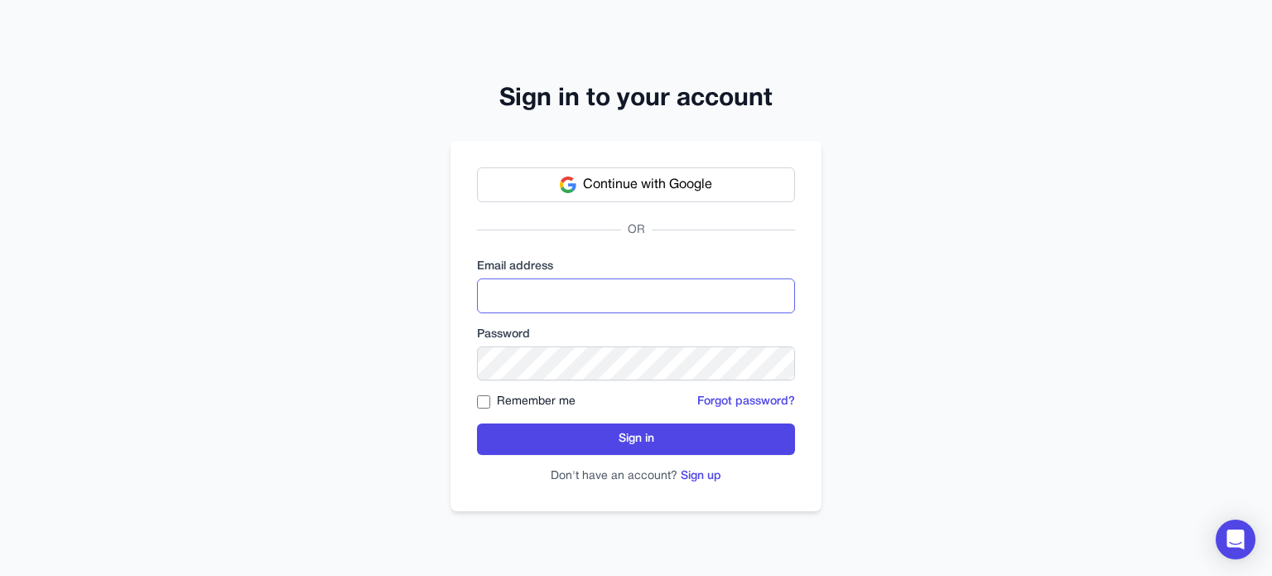
type input "**********"
click at [528, 400] on label "Remember me" at bounding box center [536, 401] width 79 height 17
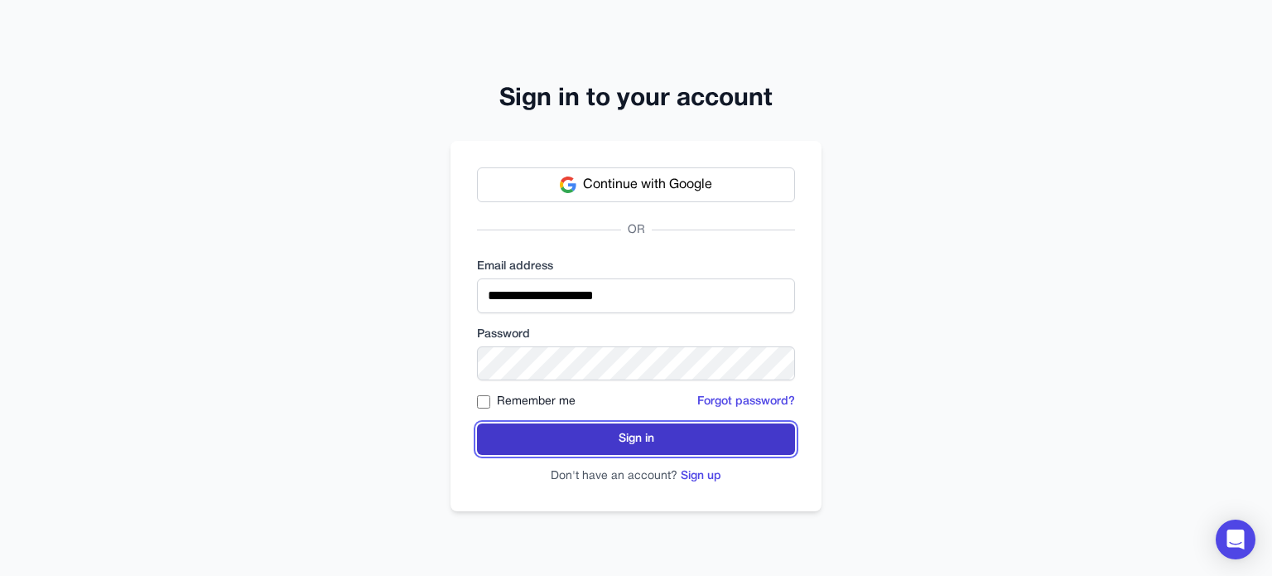
click at [576, 430] on button "Sign in" at bounding box center [636, 438] width 318 height 31
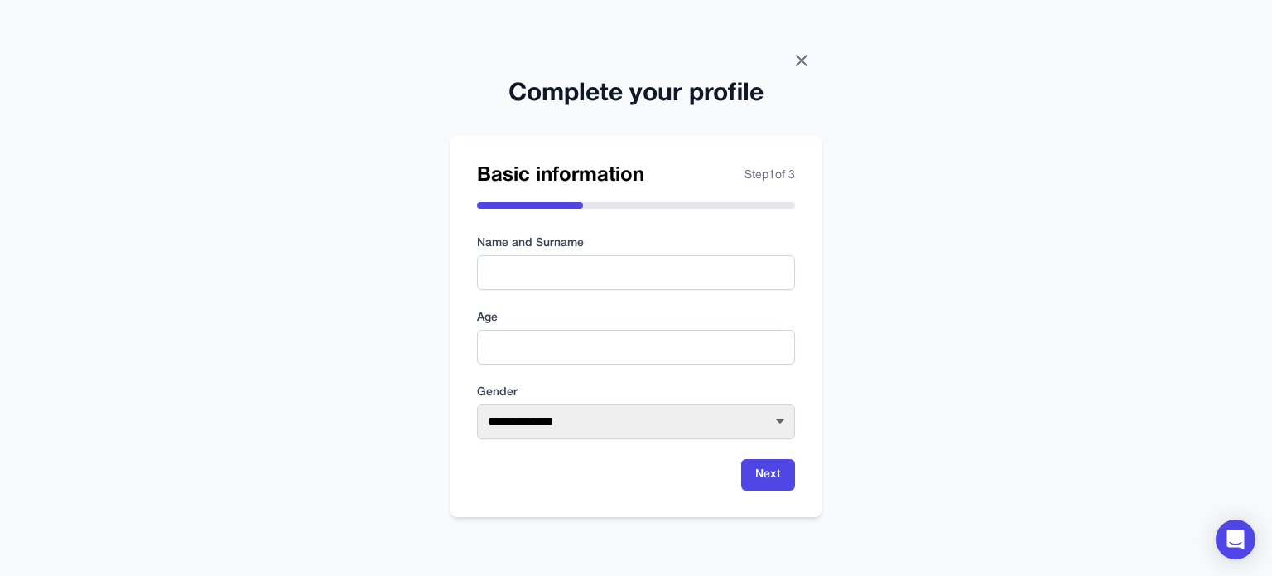
click at [794, 62] on icon at bounding box center [802, 61] width 20 height 20
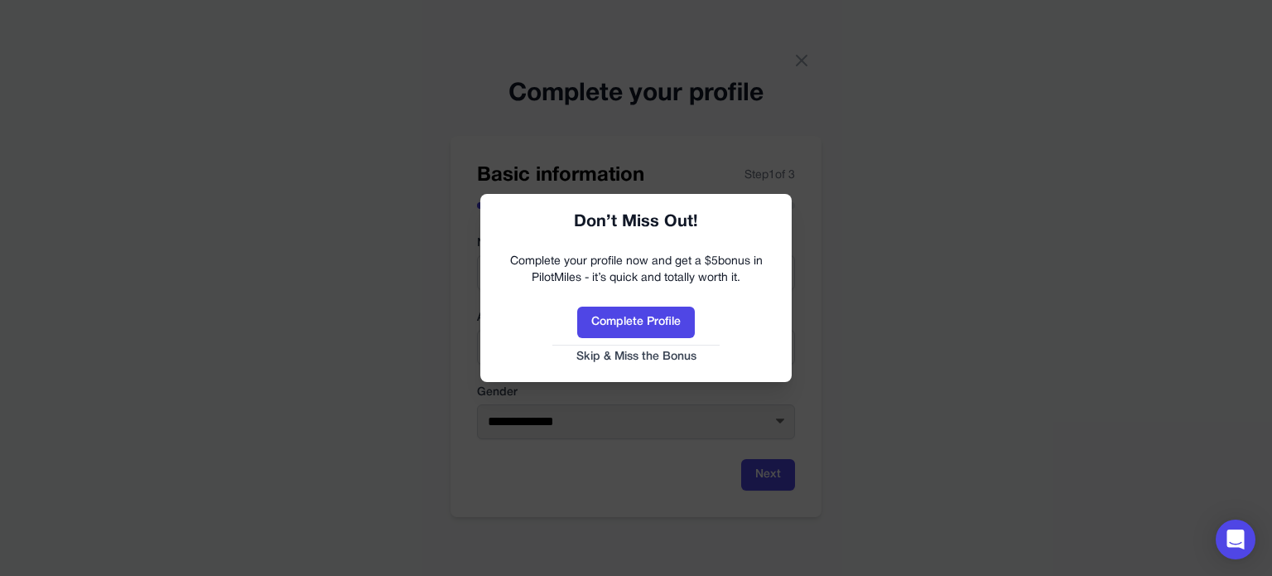
click at [659, 357] on button "Skip & Miss the Bonus" at bounding box center [636, 357] width 278 height 17
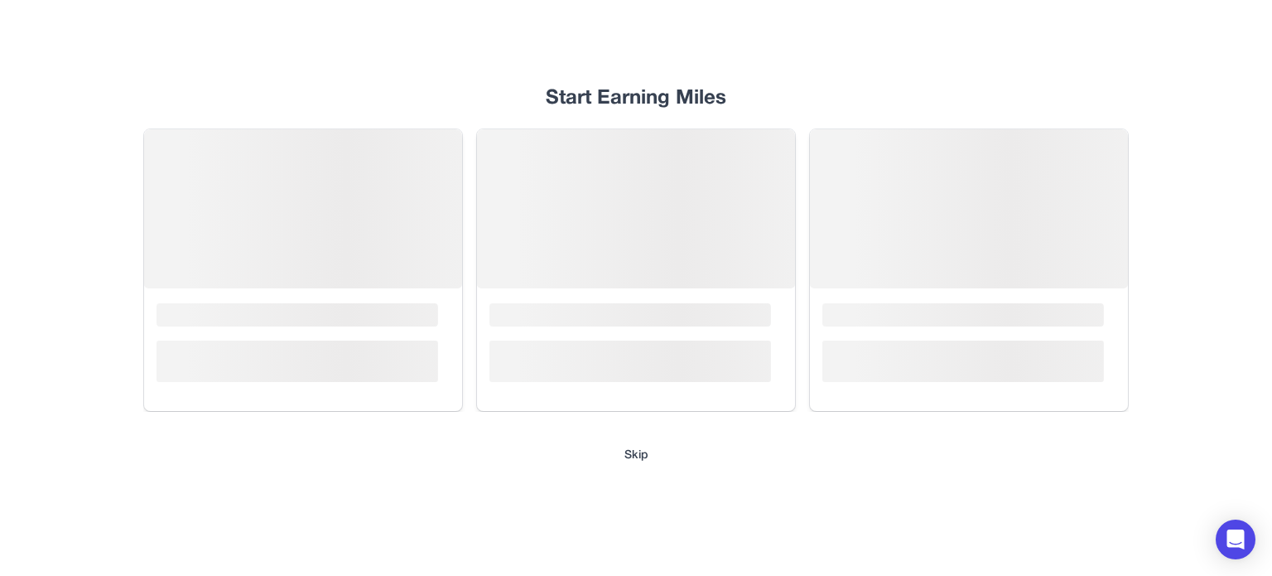
click at [629, 454] on button "Skip" at bounding box center [636, 455] width 24 height 17
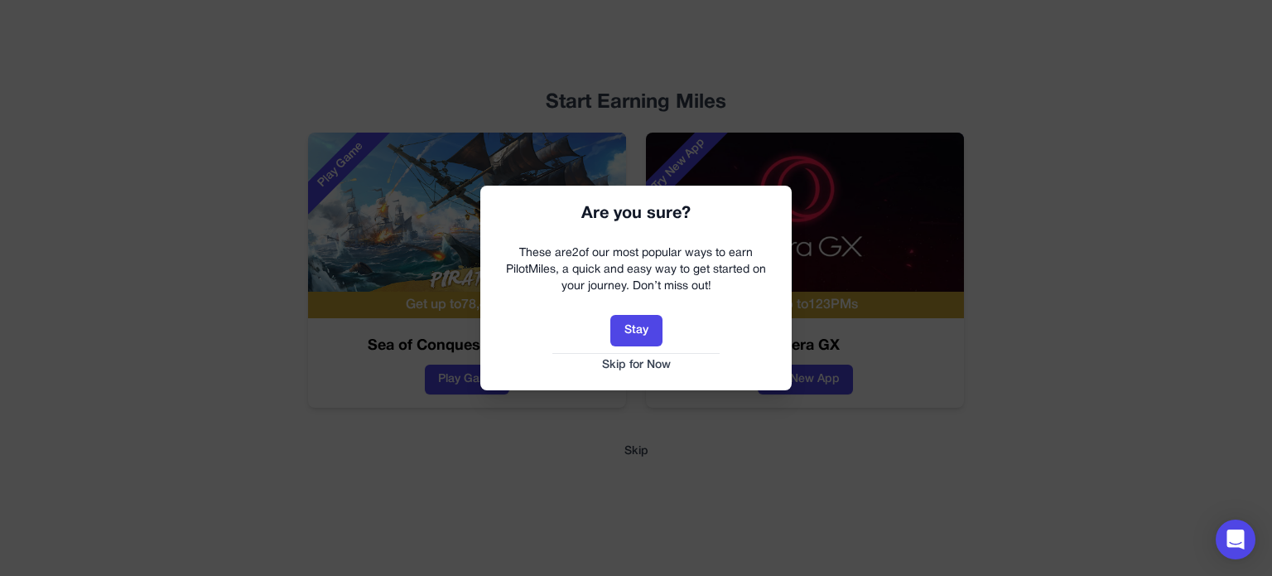
click at [651, 364] on button "Skip for Now" at bounding box center [636, 365] width 278 height 17
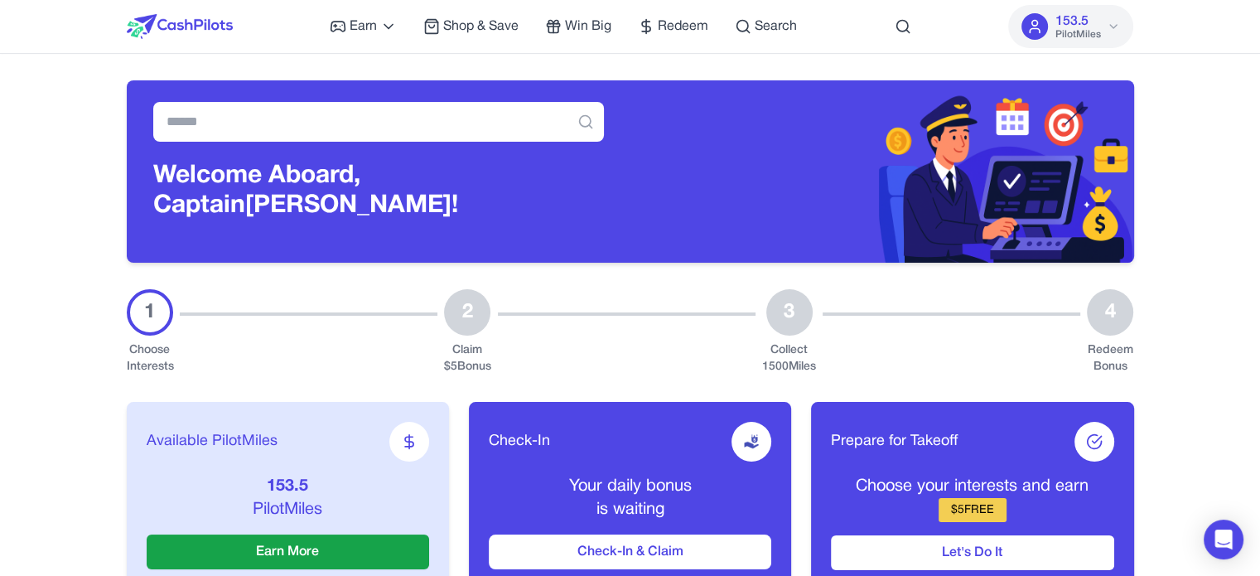
click at [796, 313] on div "3" at bounding box center [789, 312] width 46 height 46
click at [793, 301] on div "3" at bounding box center [789, 312] width 46 height 46
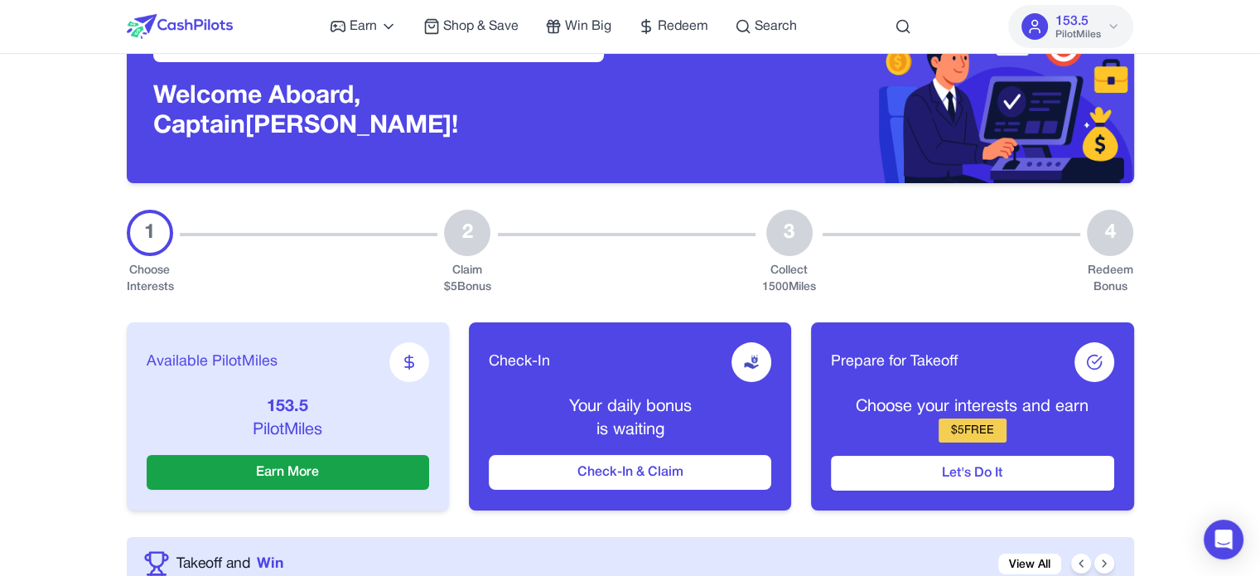
scroll to position [248, 0]
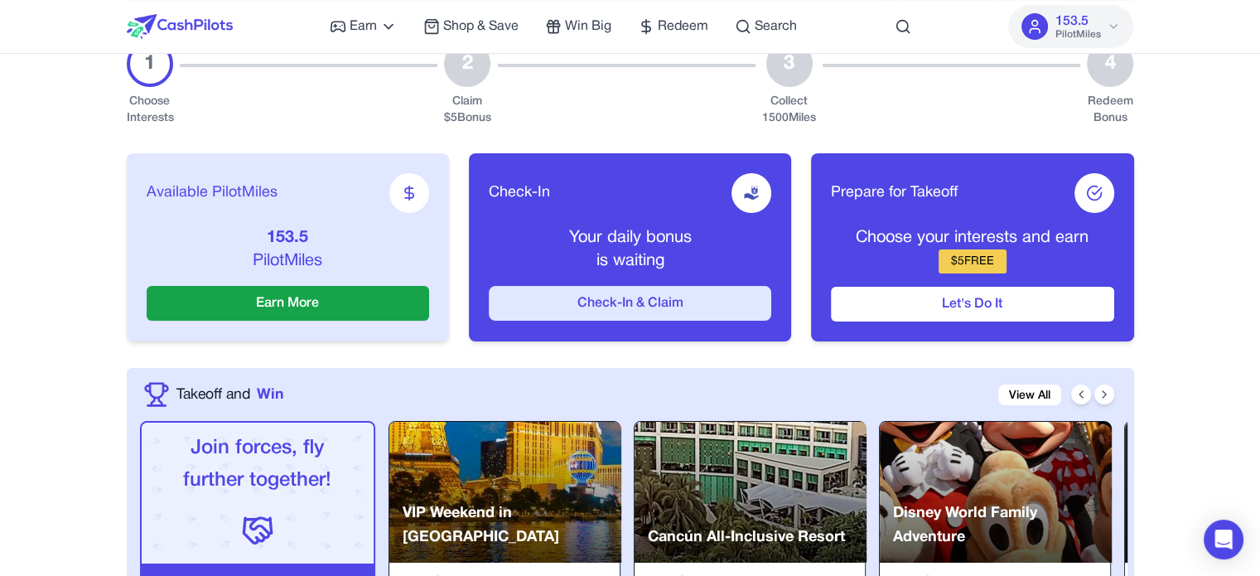
click at [628, 308] on button "Check-In & Claim" at bounding box center [630, 303] width 282 height 35
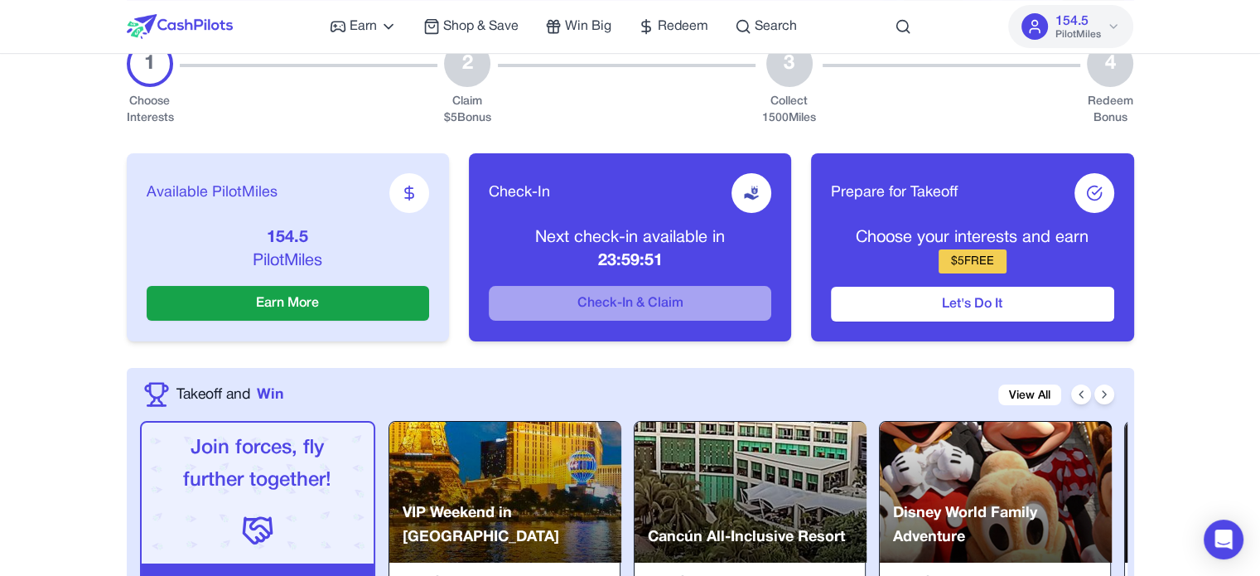
click at [1113, 23] on icon at bounding box center [1112, 26] width 13 height 13
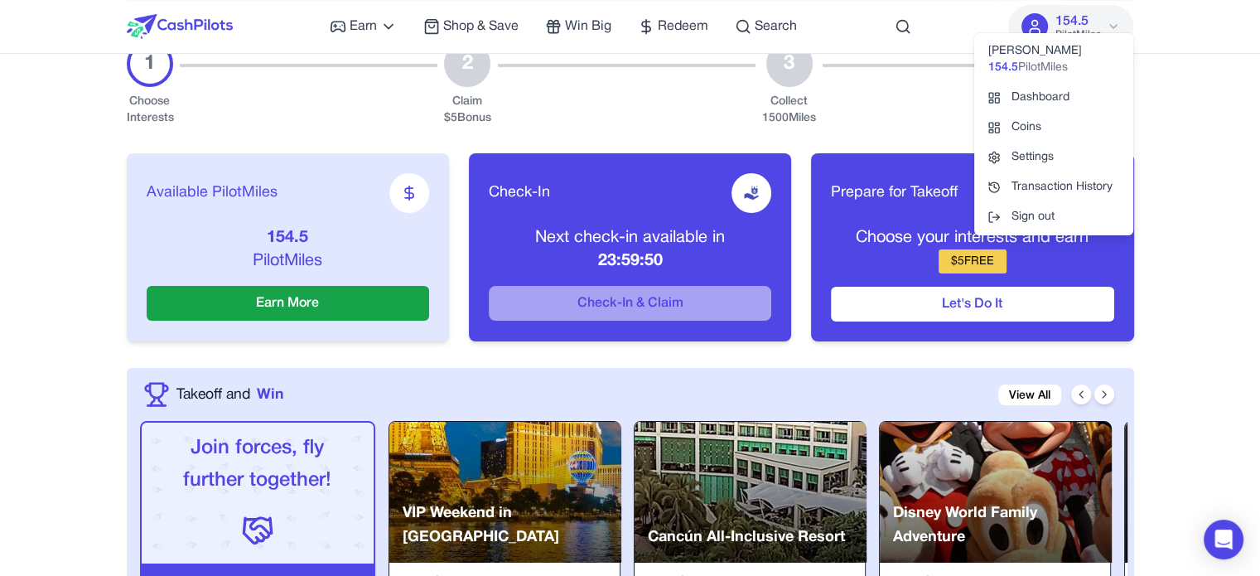
click at [1113, 22] on icon at bounding box center [1112, 26] width 13 height 13
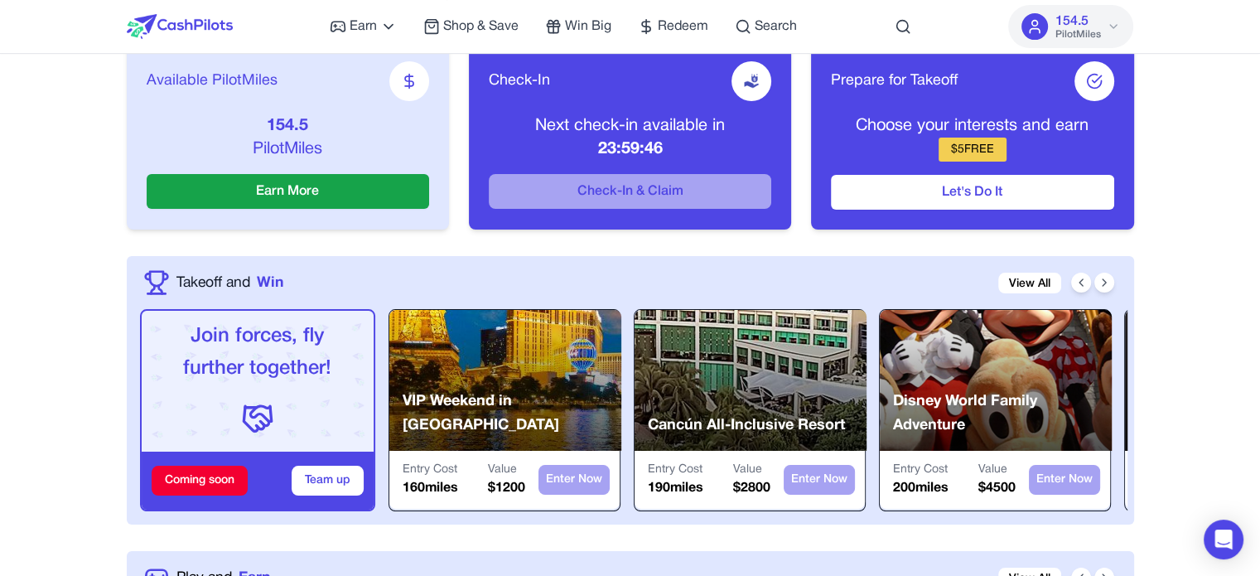
scroll to position [497, 0]
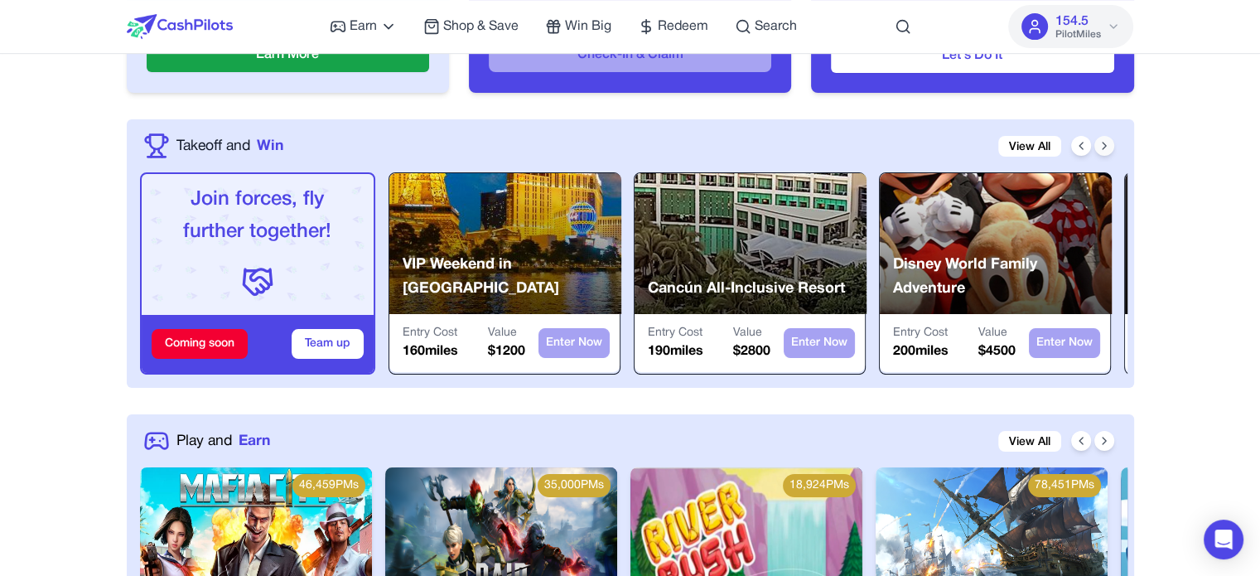
click at [1105, 142] on icon at bounding box center [1103, 145] width 13 height 13
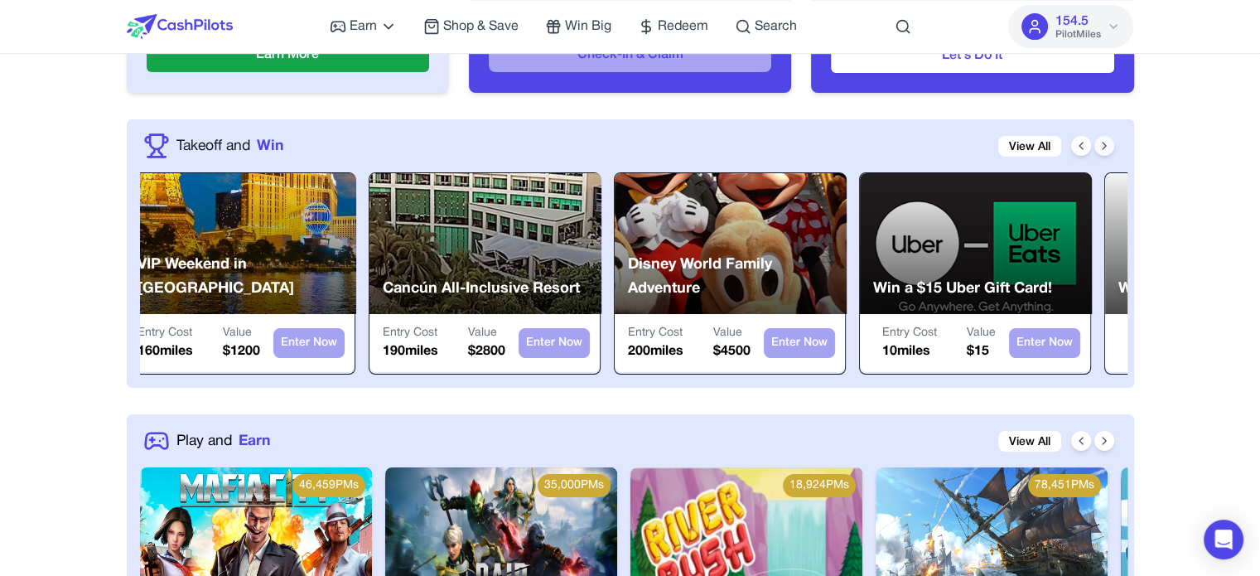
click at [1105, 142] on icon at bounding box center [1103, 145] width 13 height 13
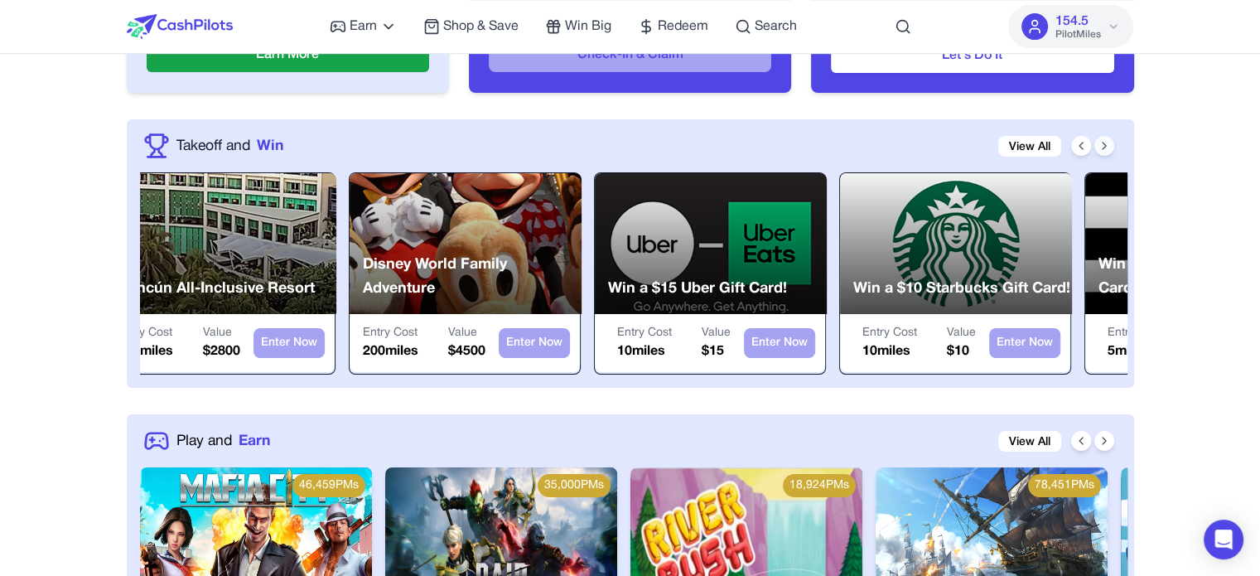
click at [1105, 142] on icon at bounding box center [1103, 145] width 13 height 13
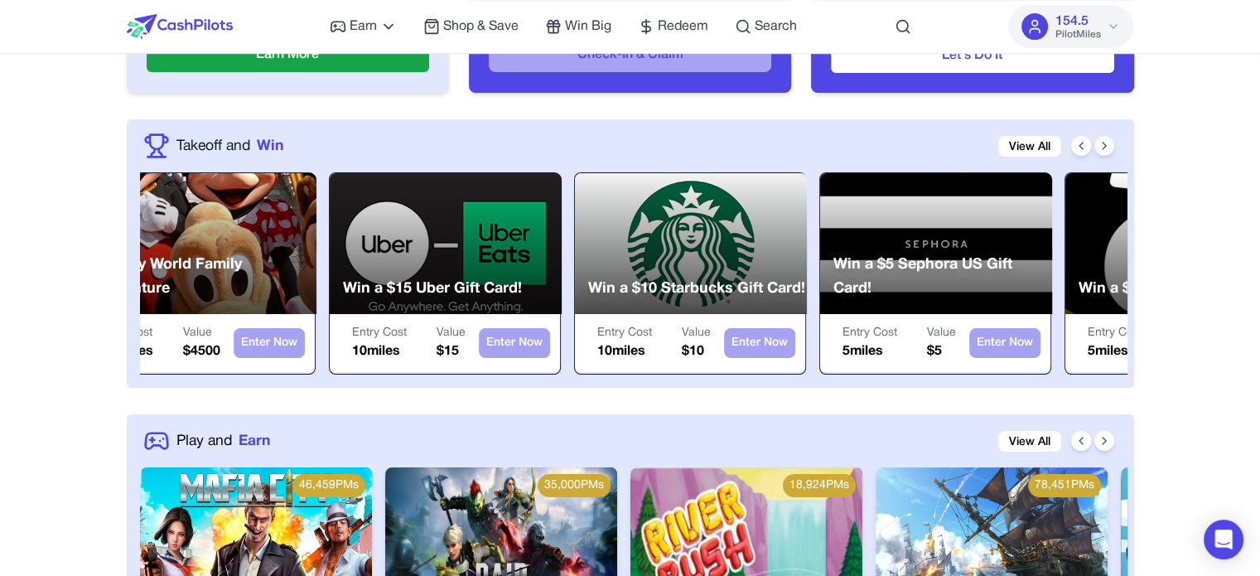
click at [1105, 142] on icon at bounding box center [1103, 145] width 13 height 13
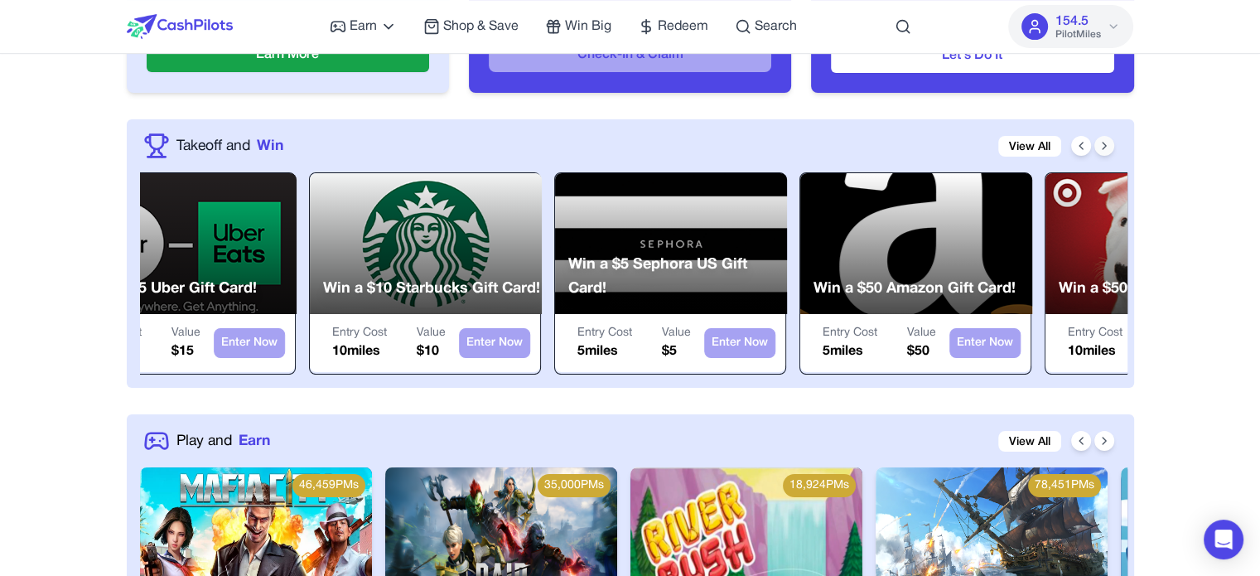
click at [1105, 142] on icon at bounding box center [1103, 145] width 13 height 13
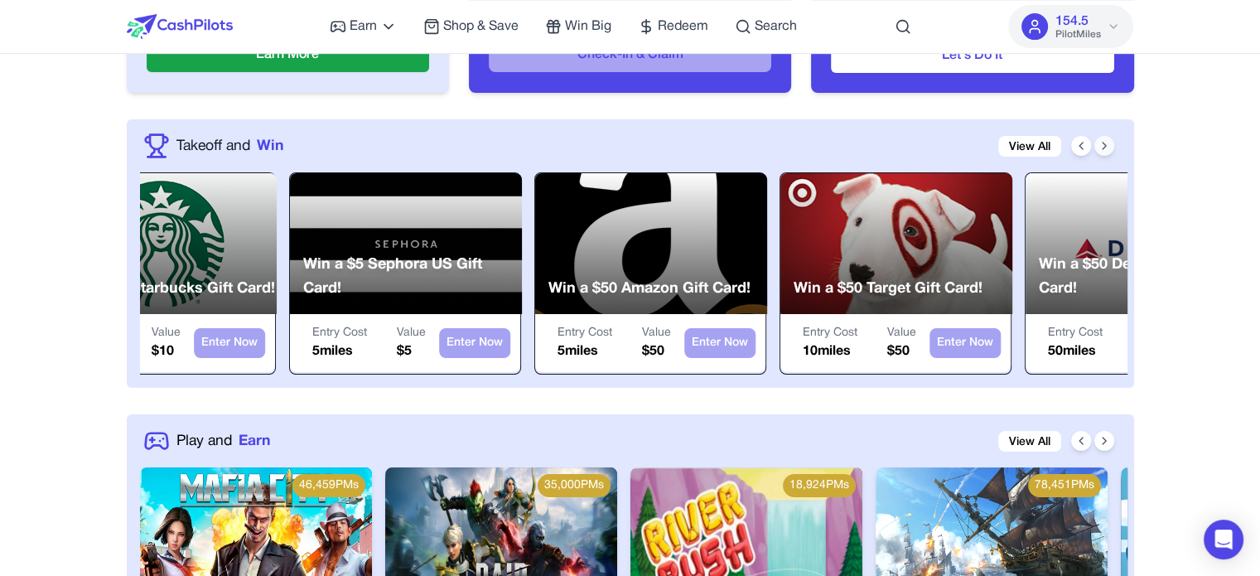
click at [1105, 142] on icon at bounding box center [1103, 145] width 13 height 13
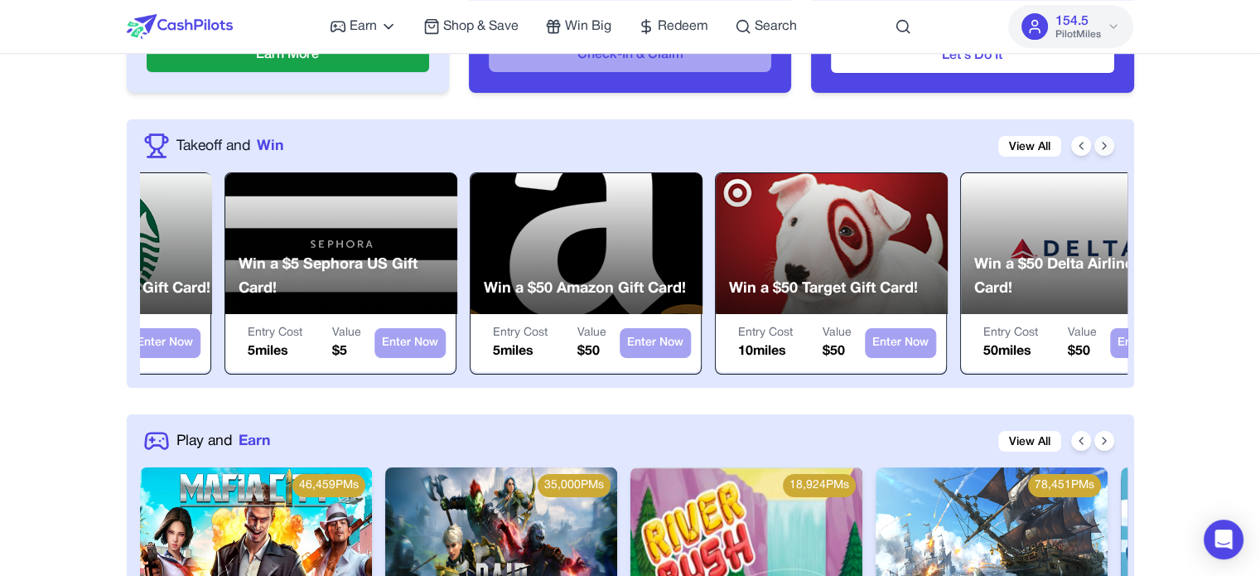
click at [1105, 145] on icon at bounding box center [1103, 145] width 13 height 13
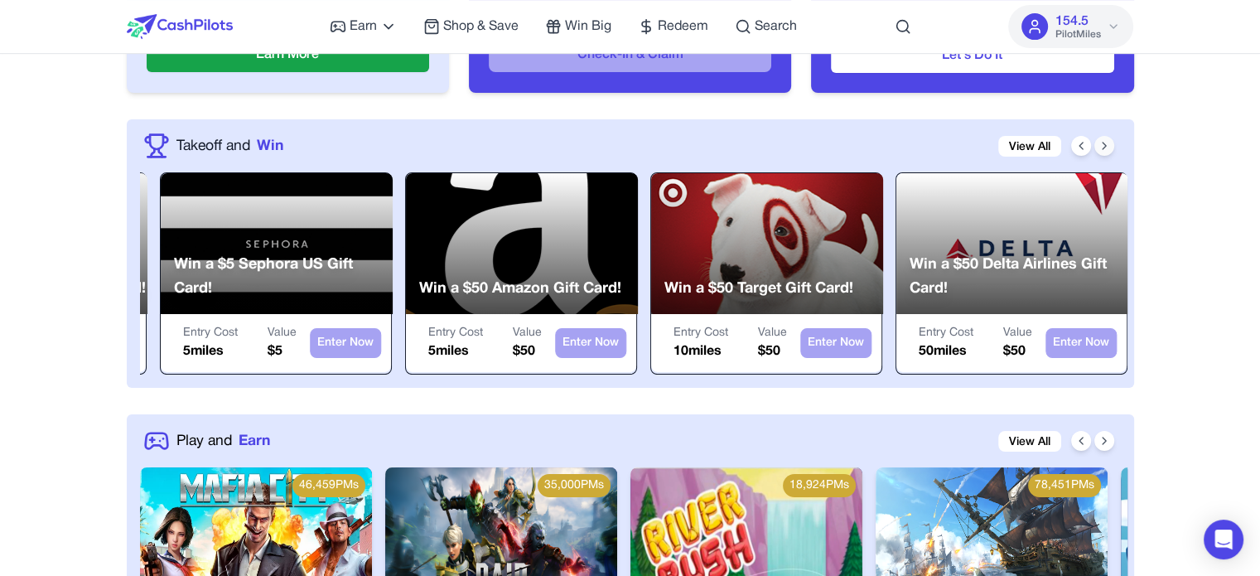
click at [1106, 145] on icon at bounding box center [1103, 145] width 13 height 13
click at [1068, 143] on div "Takeoff and Win View All" at bounding box center [633, 146] width 987 height 27
click at [1082, 150] on icon at bounding box center [1080, 145] width 13 height 13
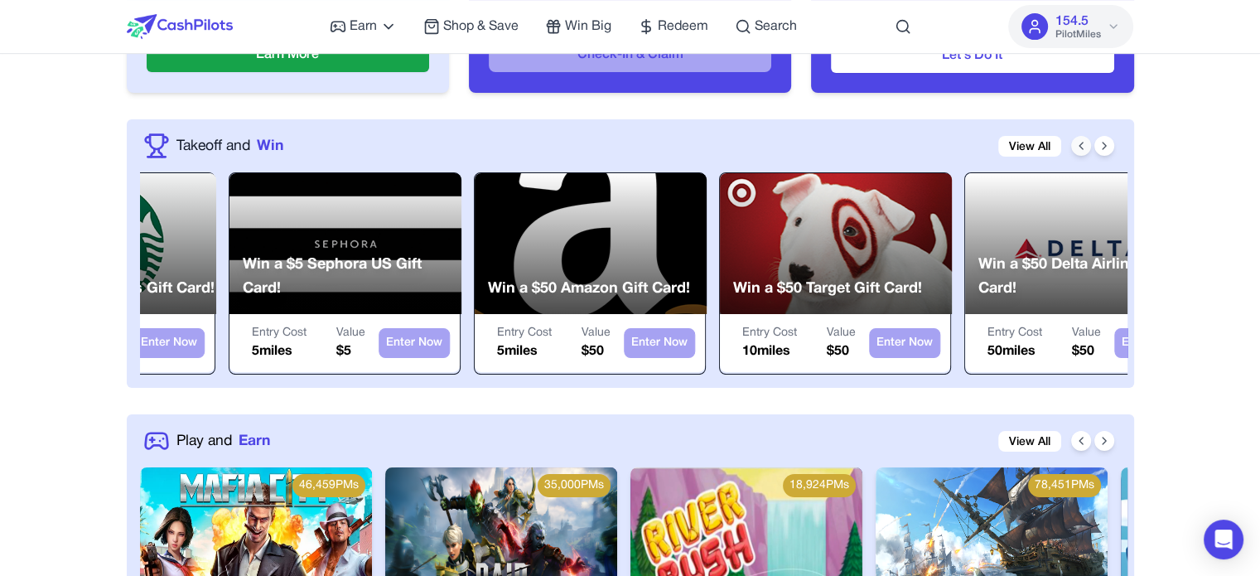
click at [1082, 150] on icon at bounding box center [1080, 145] width 13 height 13
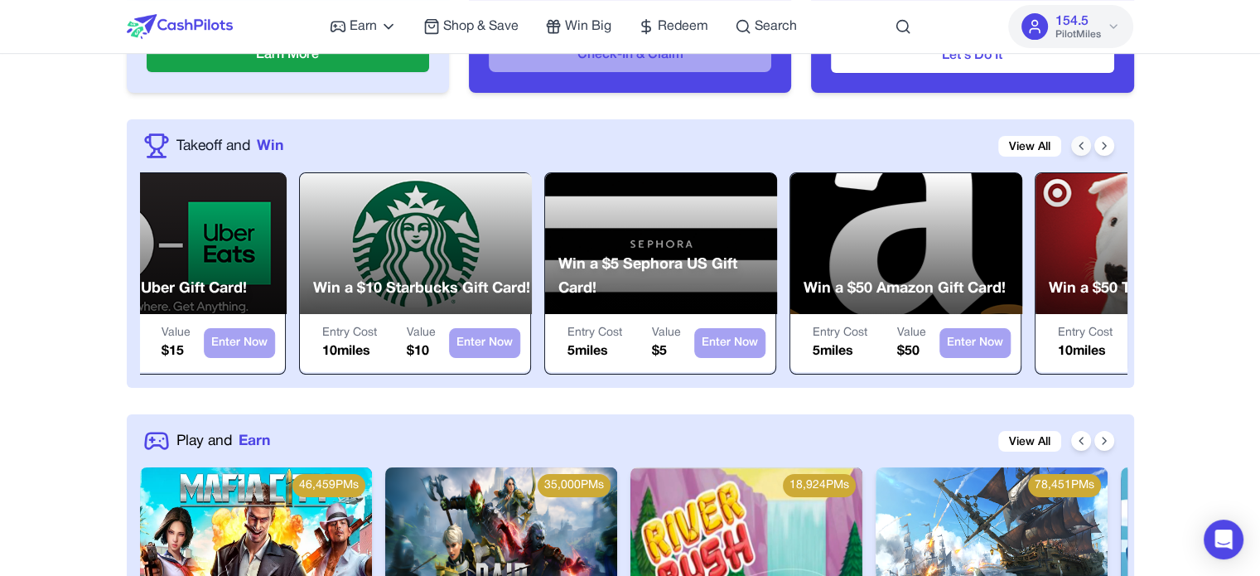
scroll to position [0, 1034]
